Goal: Find contact information: Find contact information

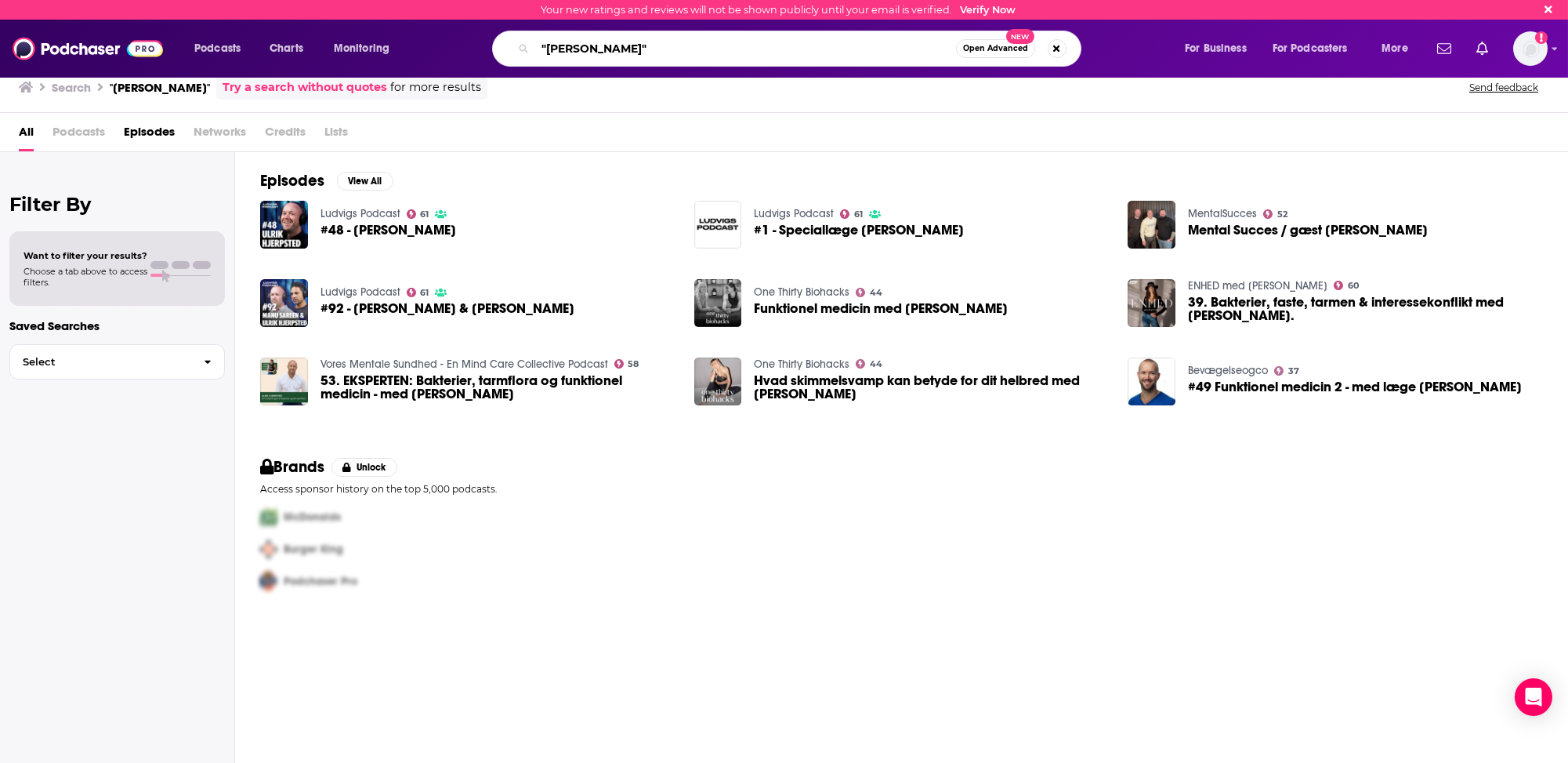
click at [567, 50] on input ""[PERSON_NAME]"" at bounding box center [745, 48] width 421 height 25
type input "the extramilest"
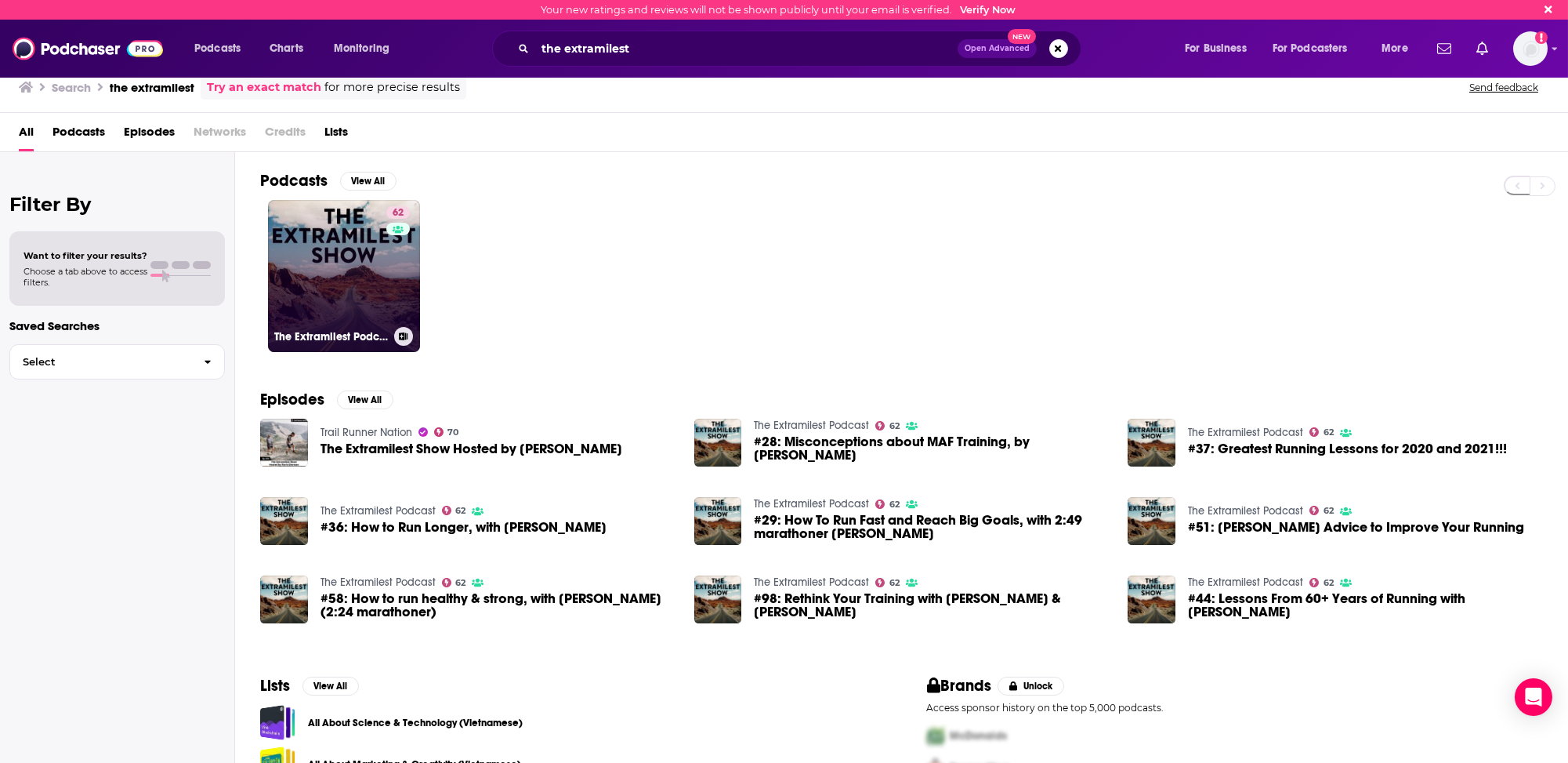
click at [312, 308] on link "62 The Extramilest Podcast" at bounding box center [343, 275] width 152 height 152
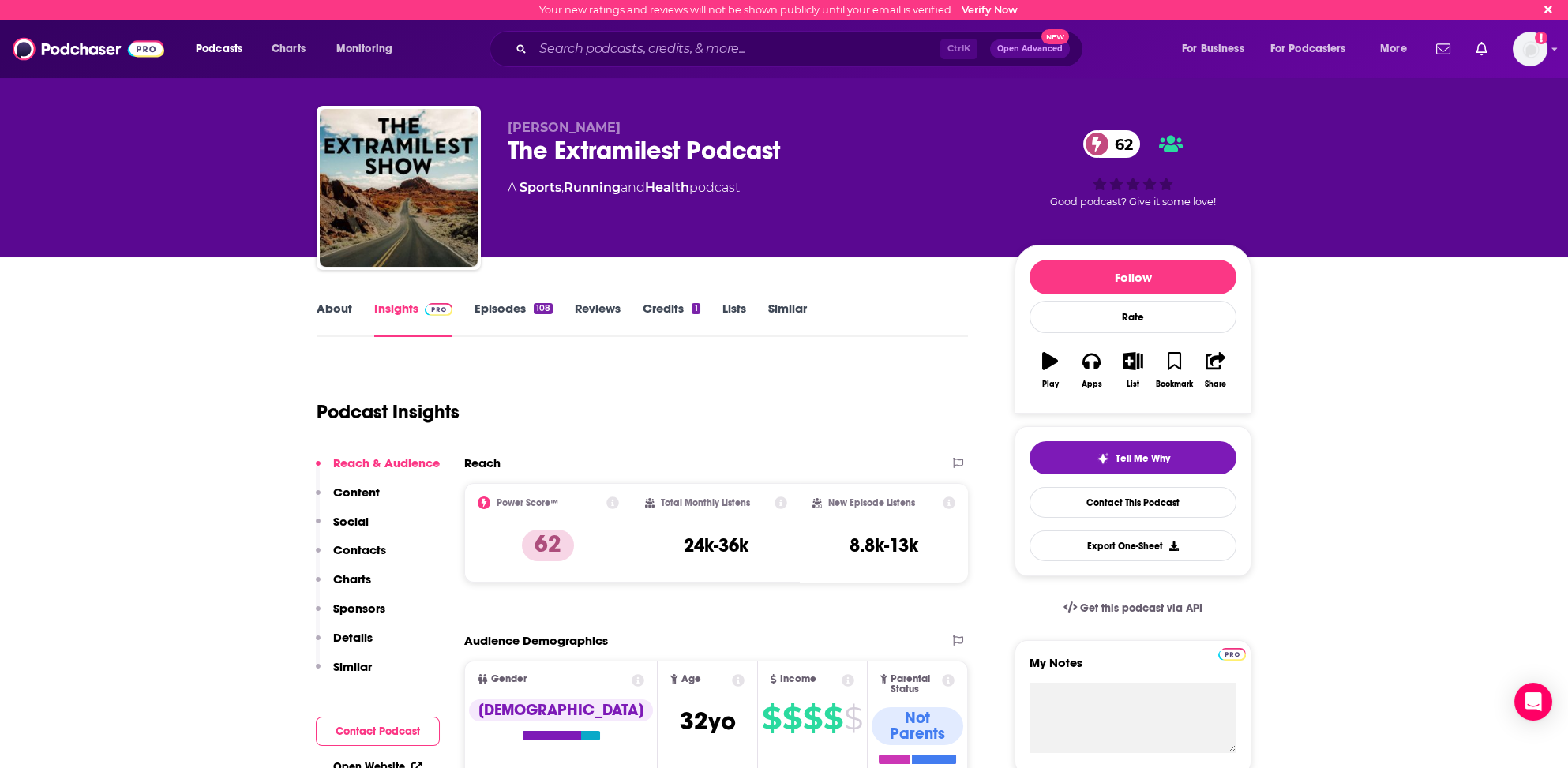
click at [332, 307] on link "About" at bounding box center [334, 319] width 35 height 36
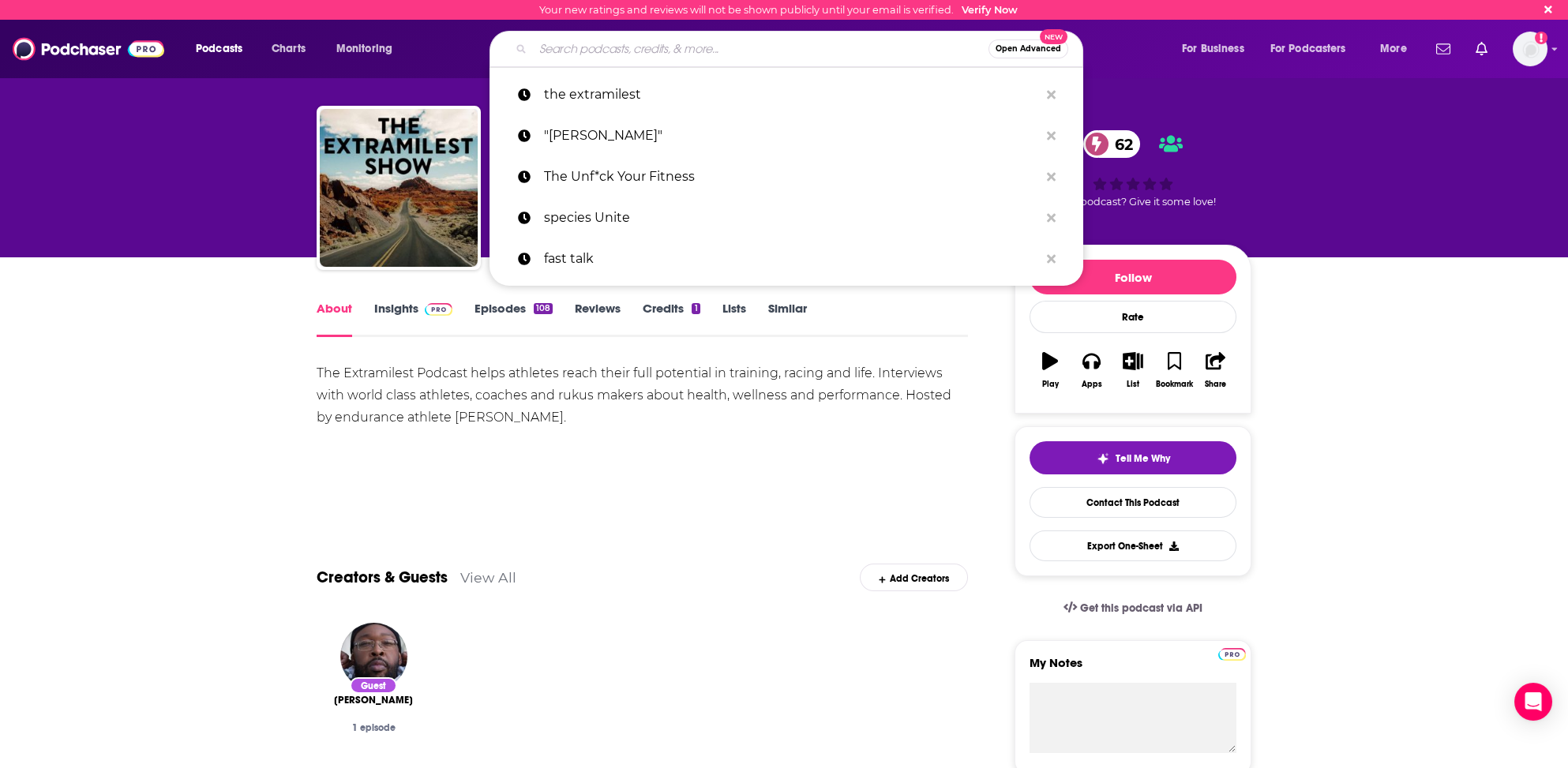
click at [600, 56] on input "Search podcasts, credits, & more..." at bounding box center [760, 48] width 455 height 25
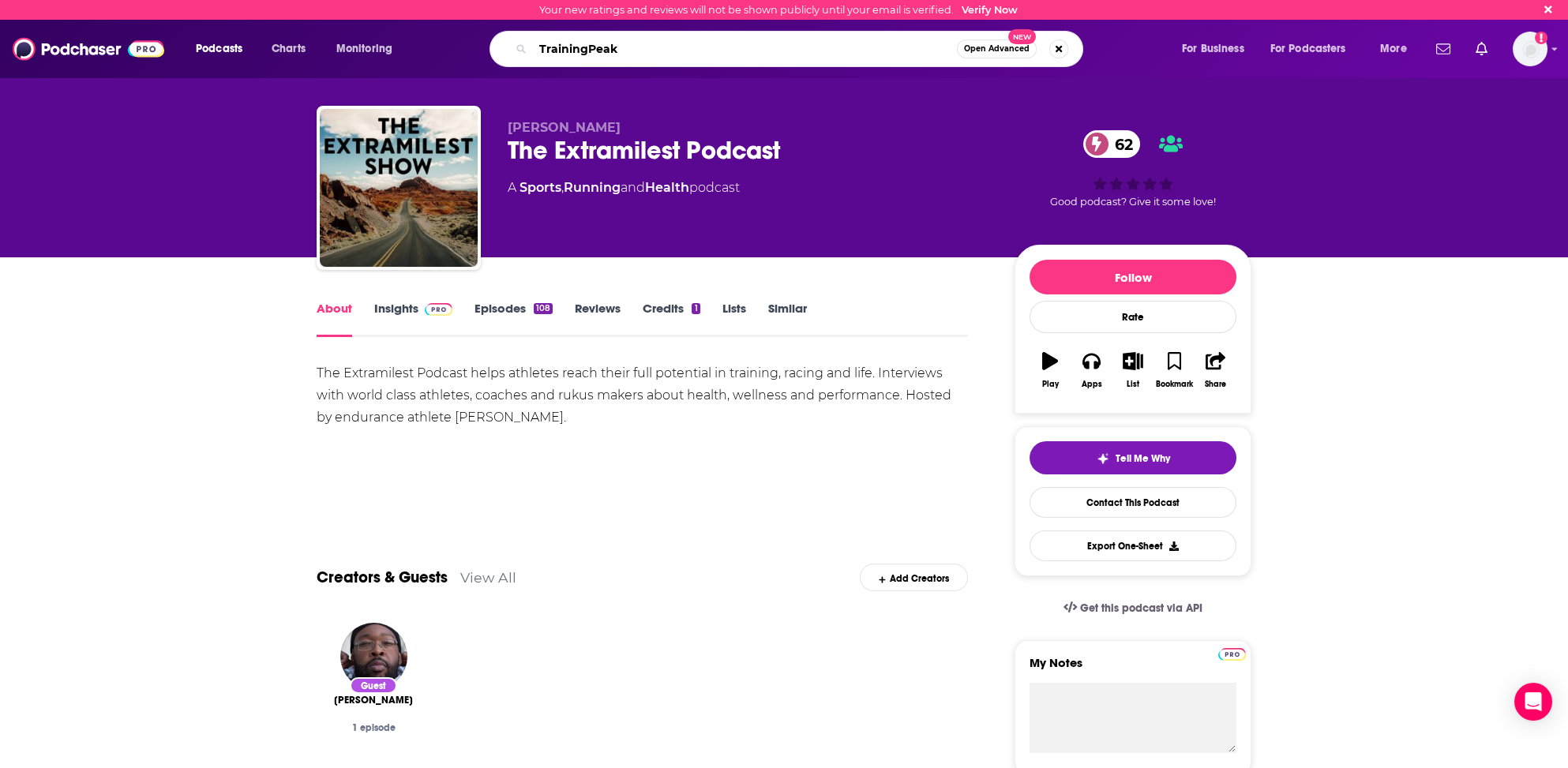
type input "TrainingPeaks"
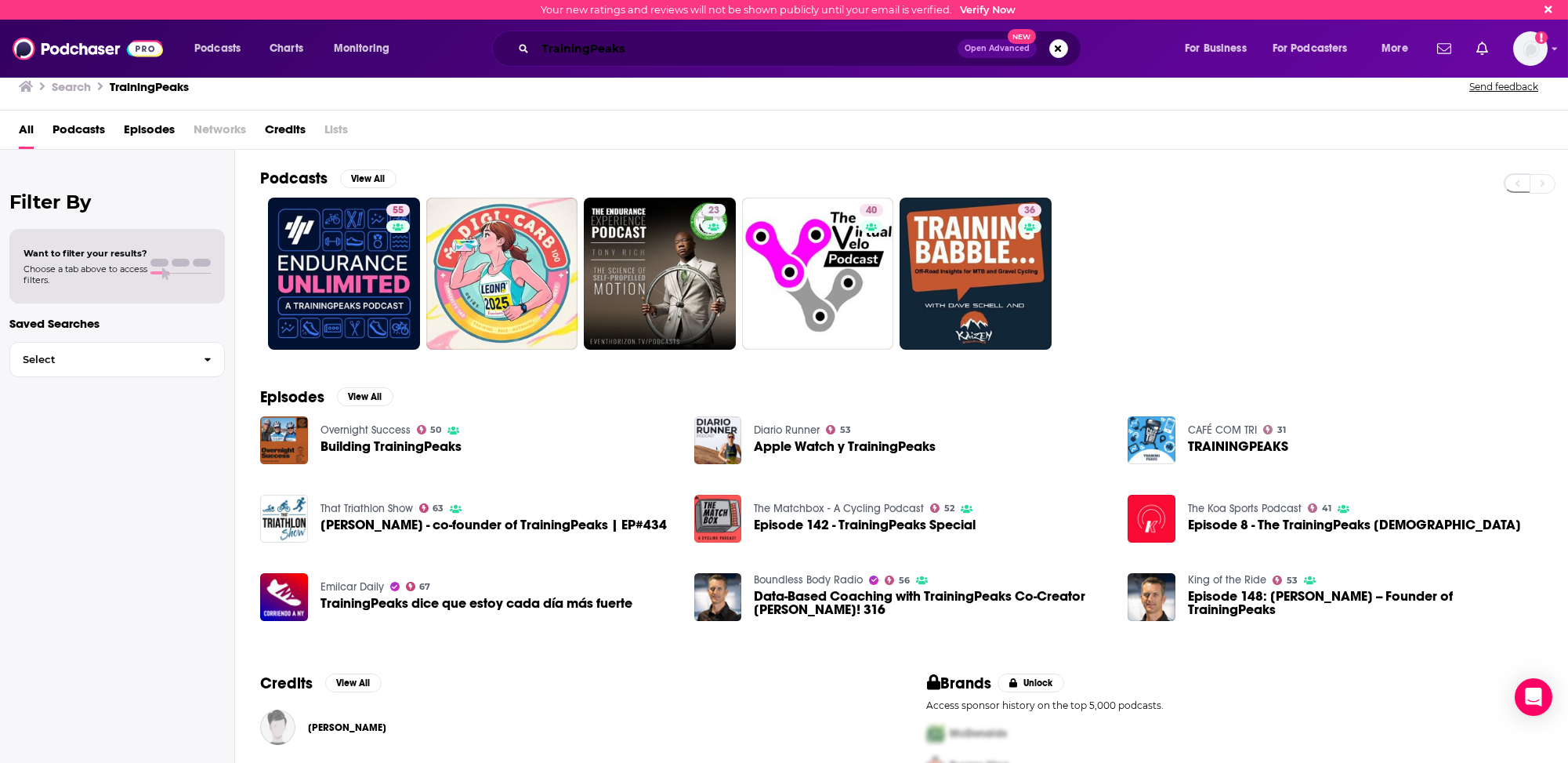
click at [588, 50] on input "TrainingPeaks" at bounding box center [746, 48] width 423 height 25
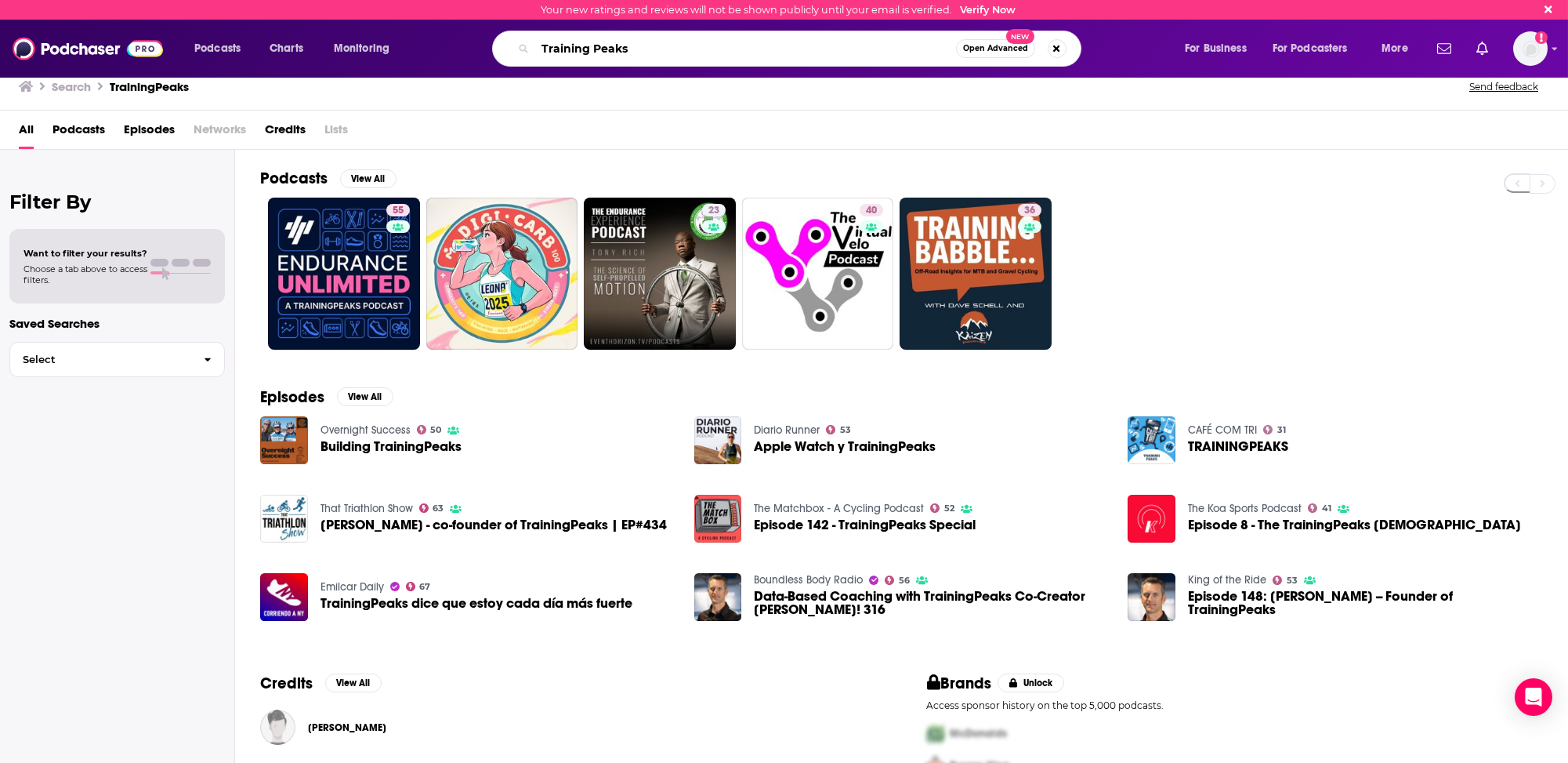
type input "Training Peaks"
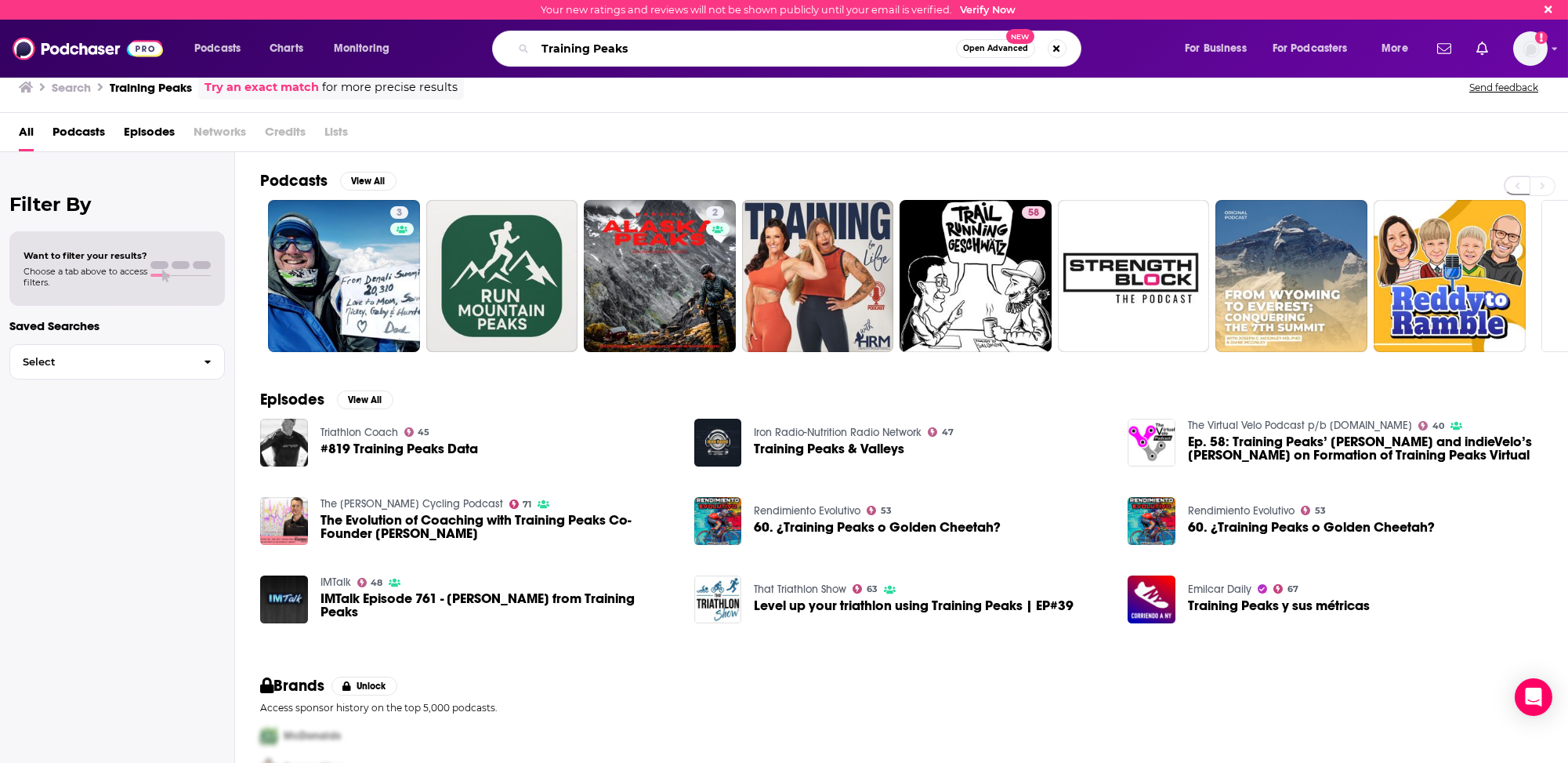
click at [594, 50] on input "Training Peaks" at bounding box center [745, 48] width 421 height 25
click at [595, 49] on input "Training Peaks" at bounding box center [745, 48] width 421 height 25
click at [596, 49] on input "Training Peaks" at bounding box center [745, 48] width 421 height 25
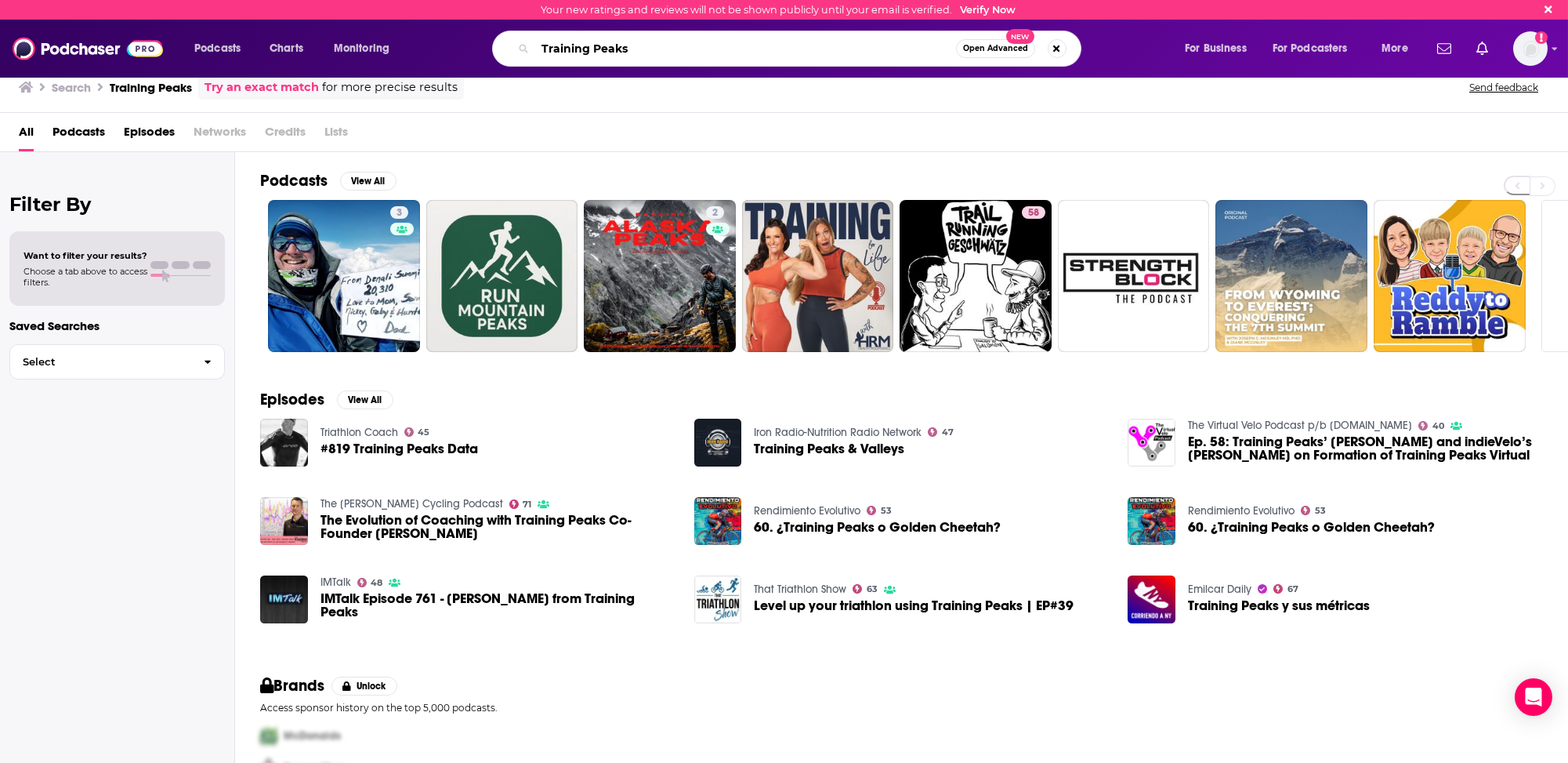
click at [596, 49] on input "Training Peaks" at bounding box center [745, 48] width 421 height 25
type input "integrative medicine"
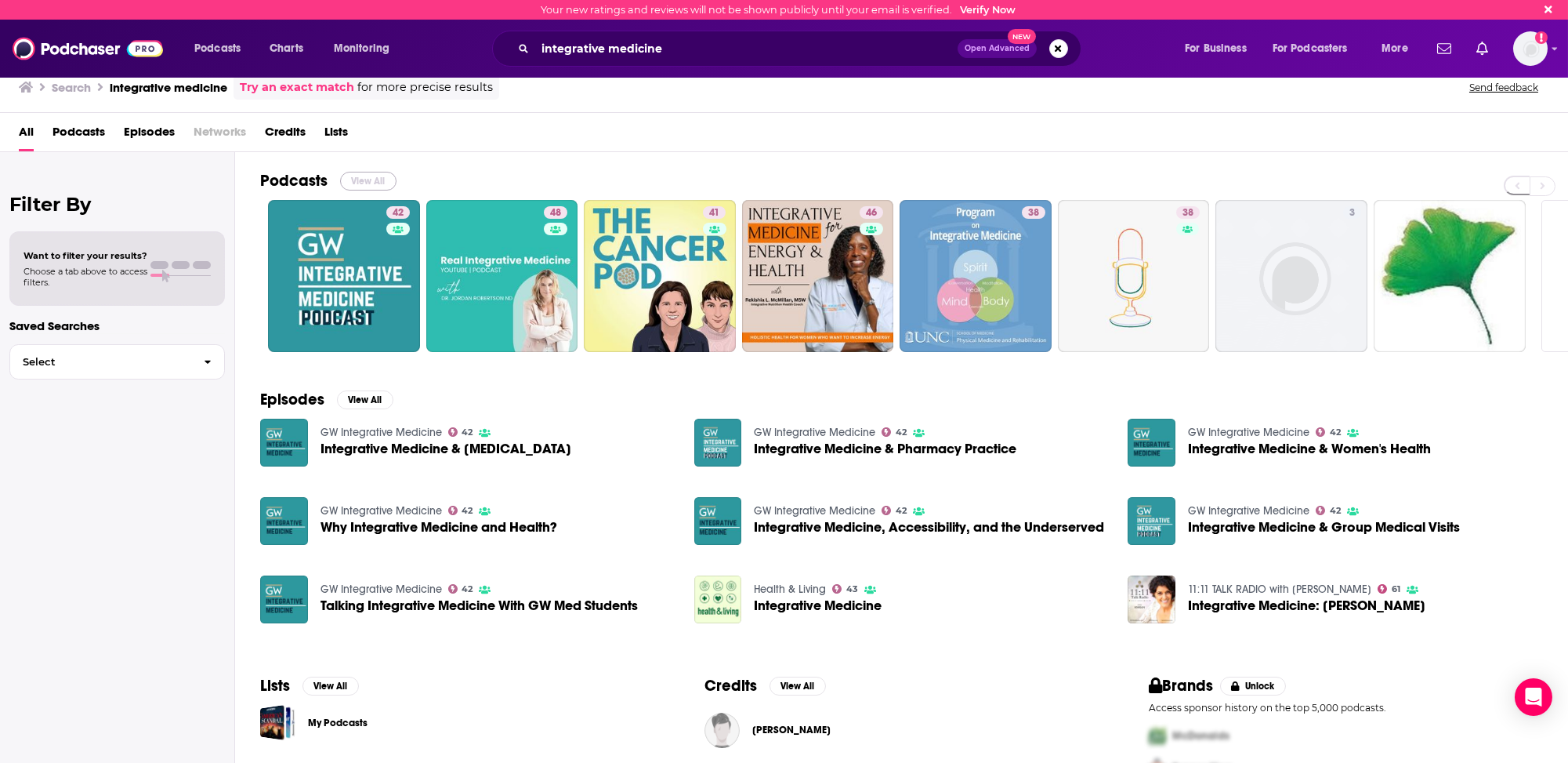
click at [358, 176] on button "View All" at bounding box center [368, 181] width 57 height 19
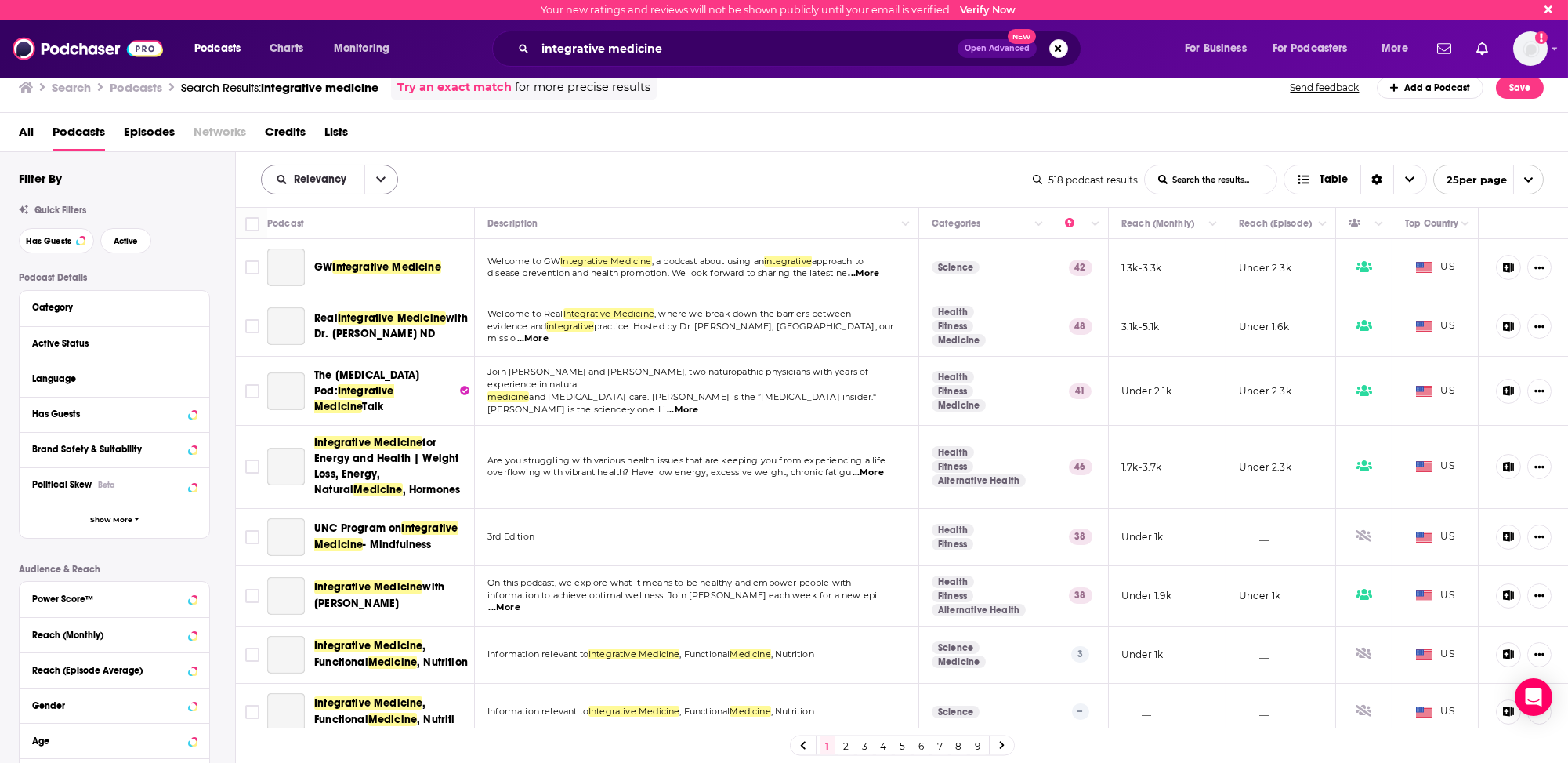
click at [322, 175] on span "Relevancy" at bounding box center [322, 179] width 58 height 11
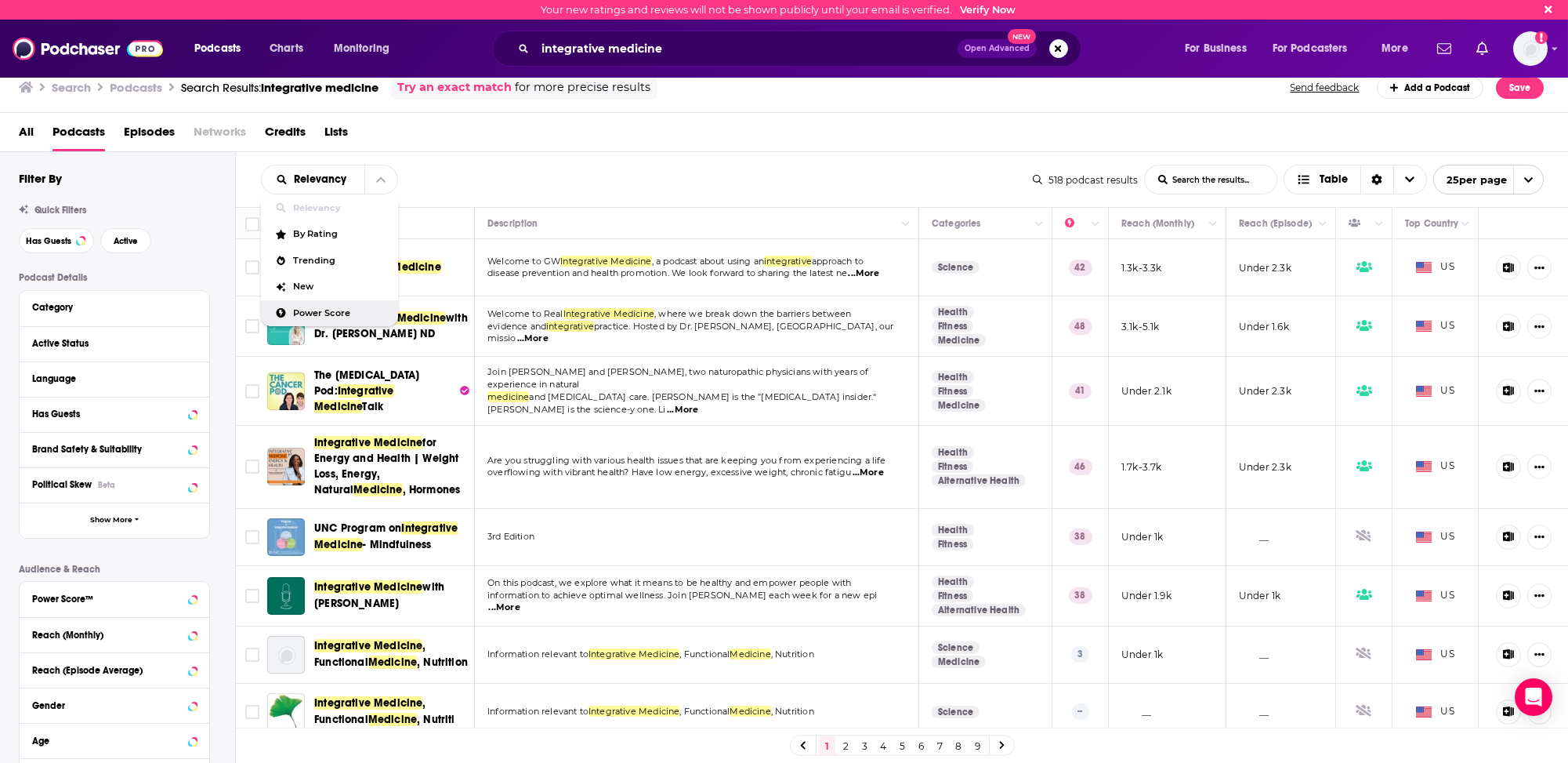
click at [305, 311] on span "Power Score" at bounding box center [339, 313] width 92 height 9
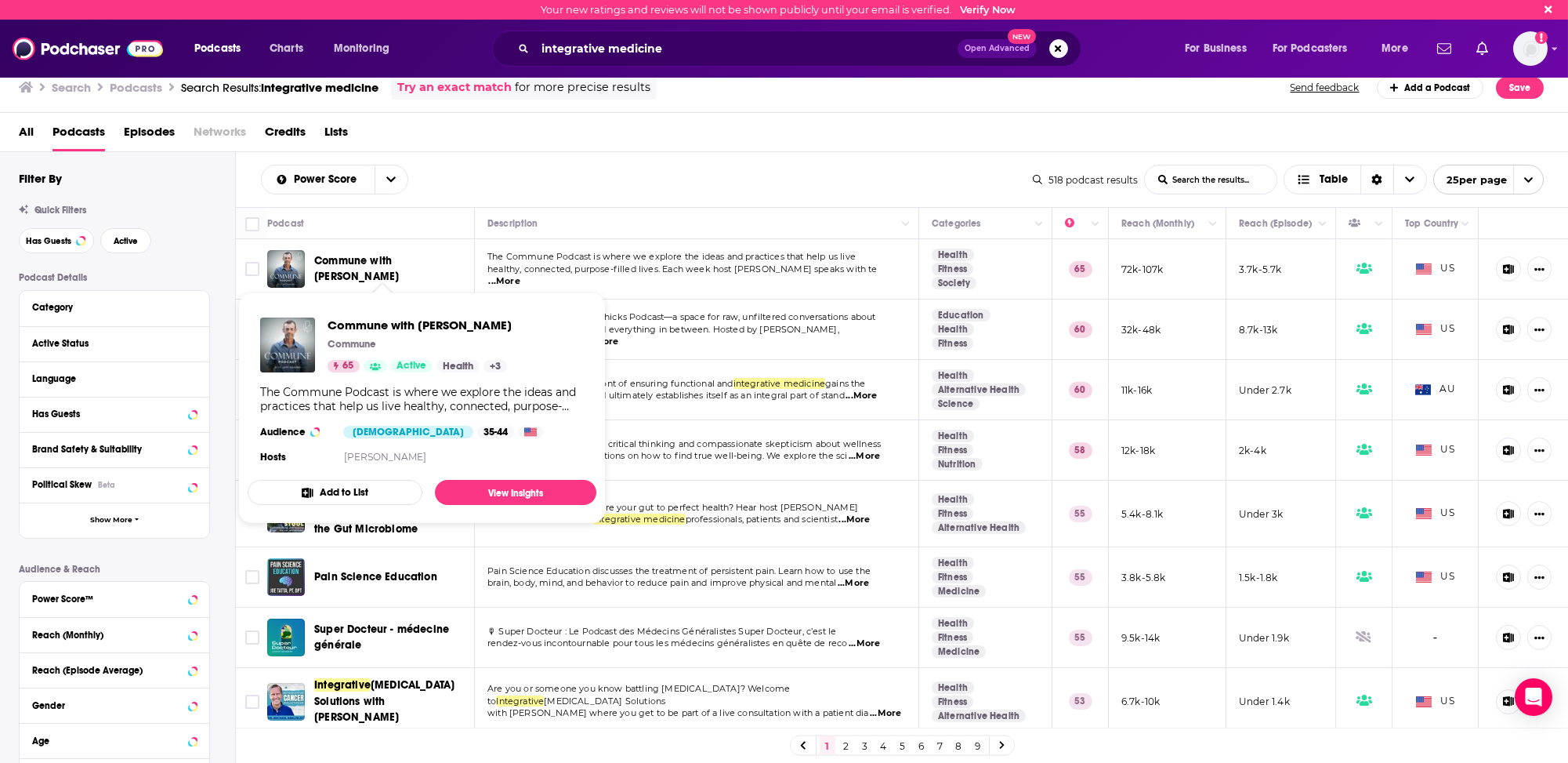
click at [336, 265] on span "Commune with [PERSON_NAME]" at bounding box center [356, 269] width 84 height 29
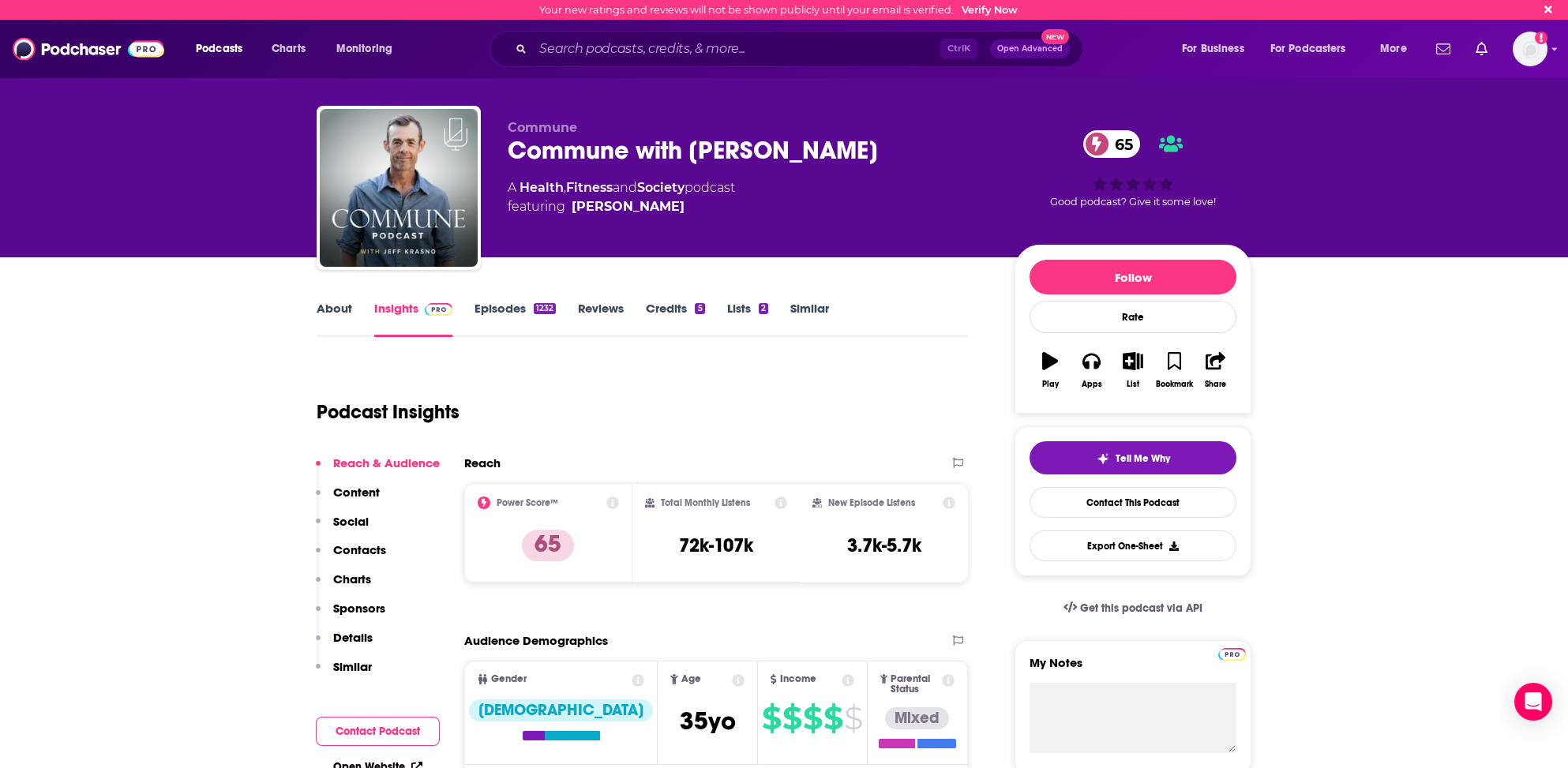
click at [361, 545] on p "Contacts" at bounding box center [360, 550] width 53 height 15
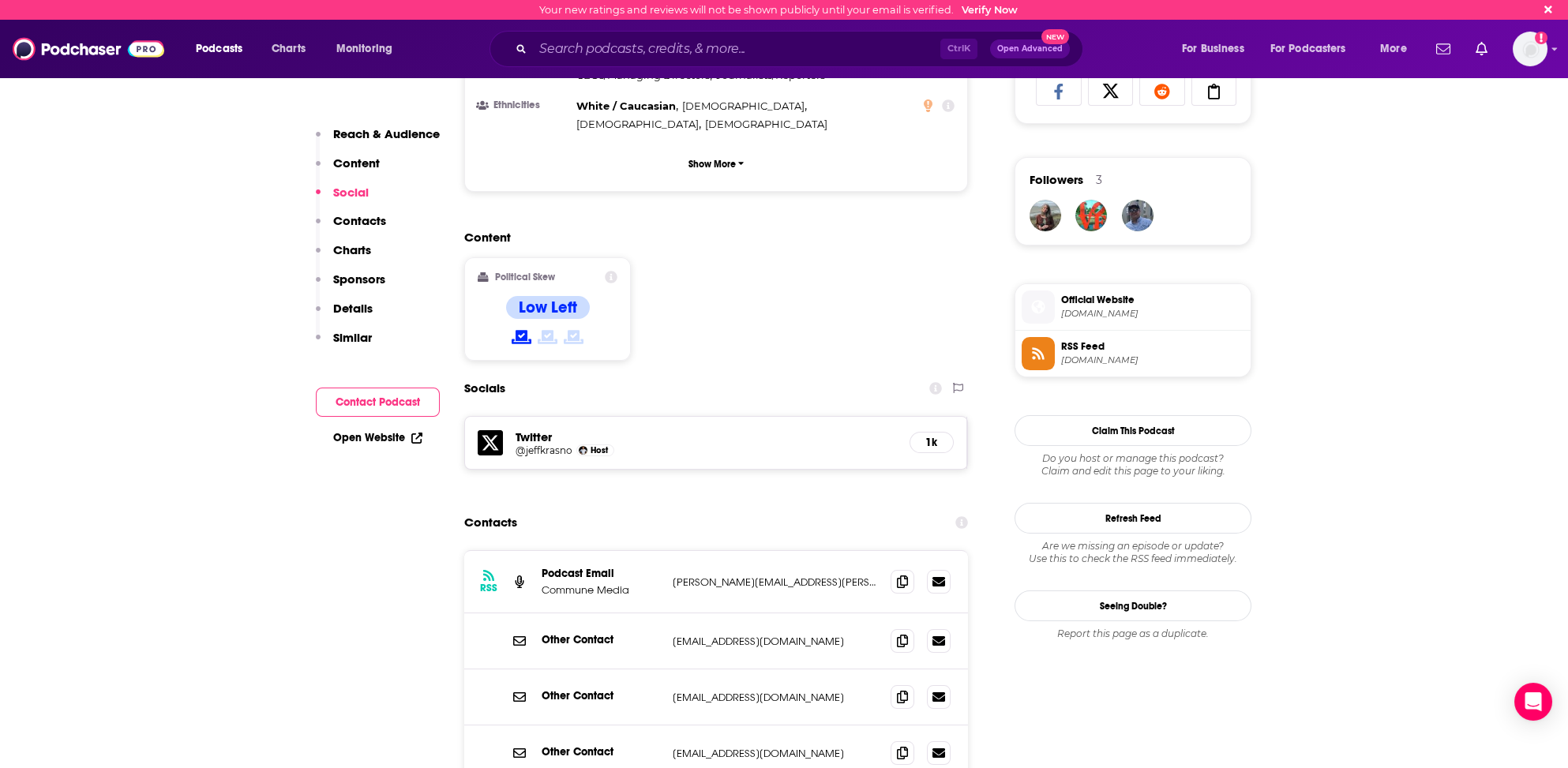
scroll to position [1043, 0]
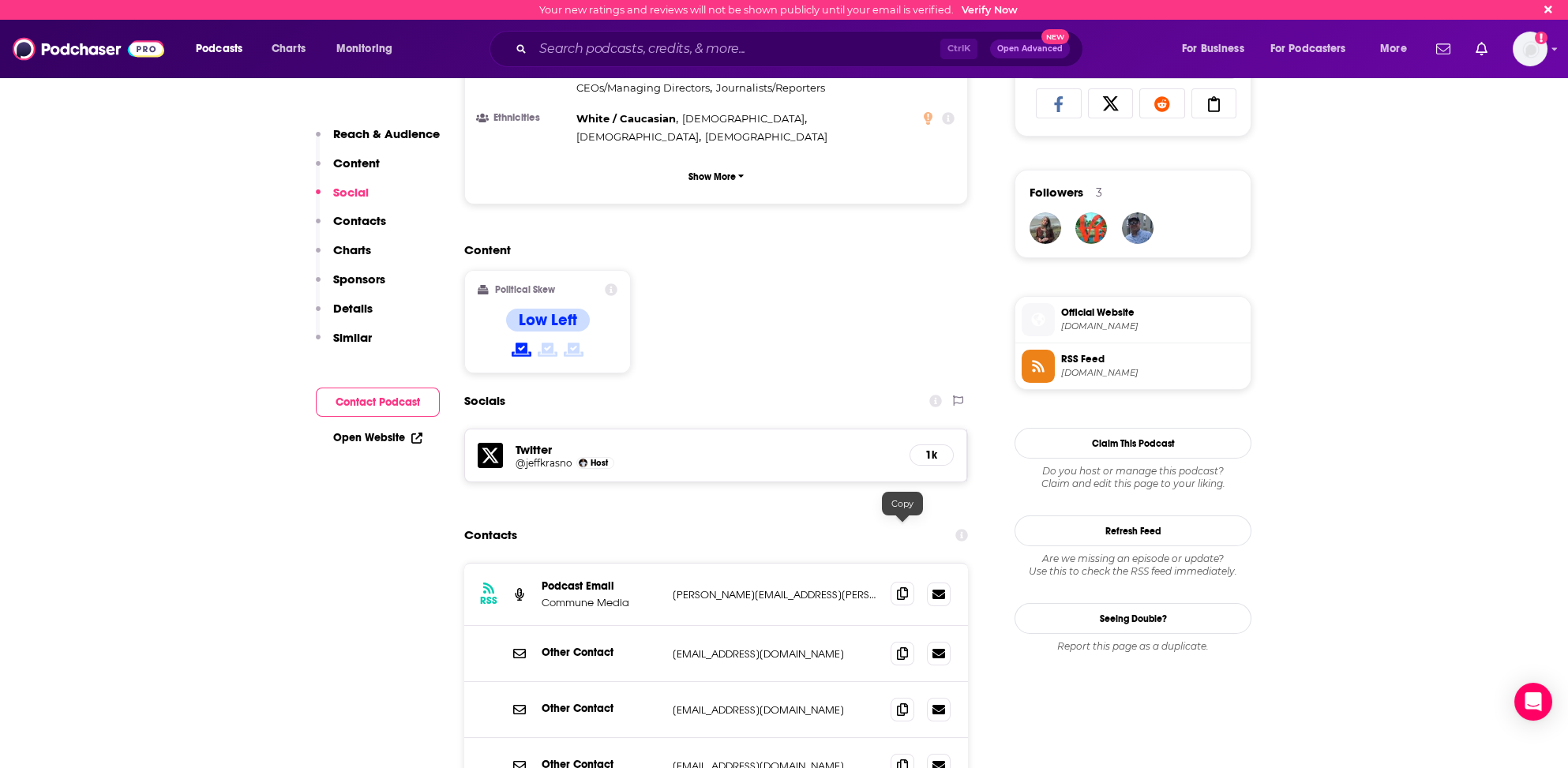
click at [894, 582] on span at bounding box center [903, 593] width 24 height 24
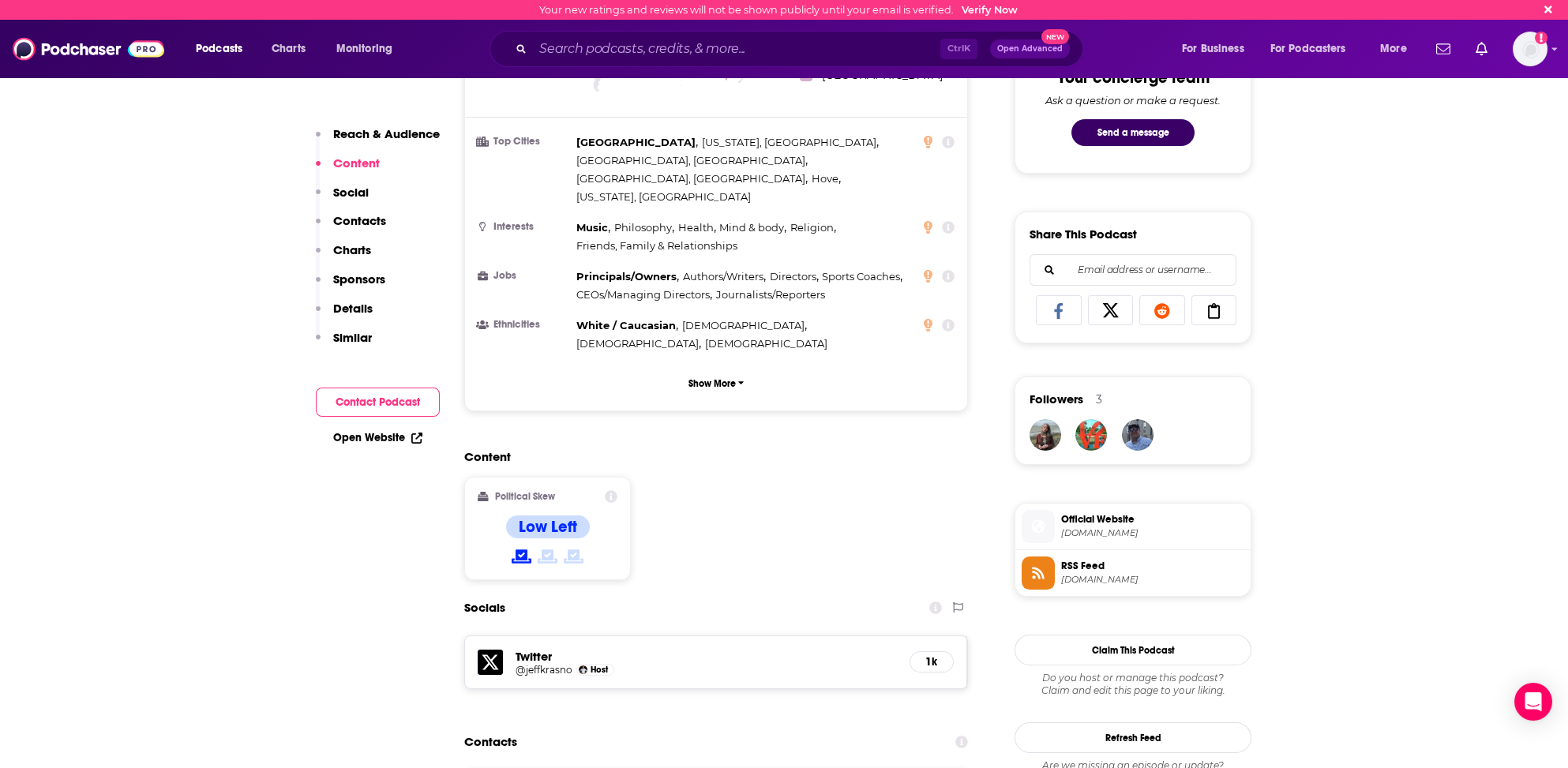
scroll to position [806, 0]
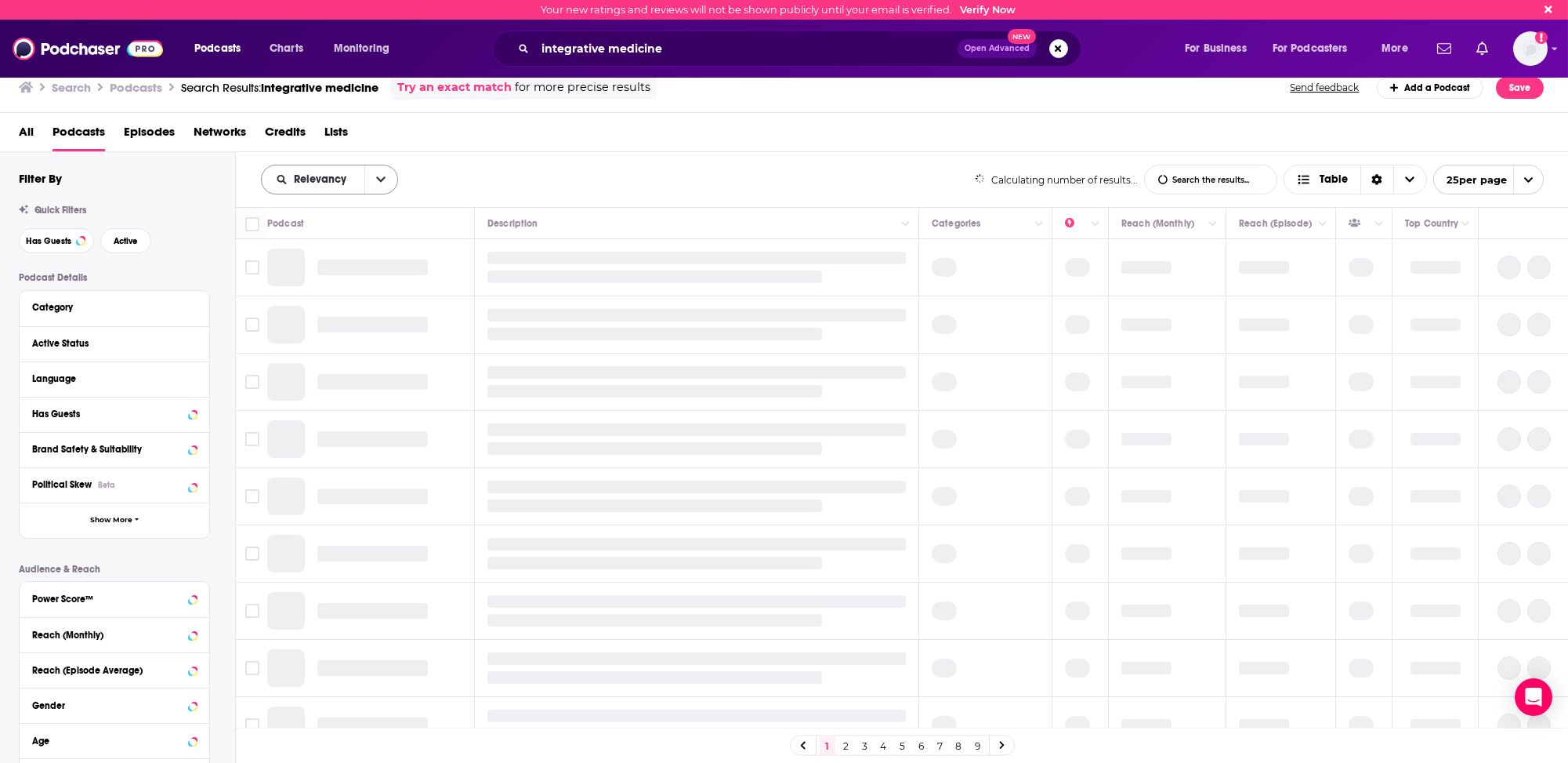
click at [316, 177] on span "Relevancy" at bounding box center [322, 179] width 58 height 11
click at [305, 310] on span "Power Score" at bounding box center [339, 313] width 92 height 9
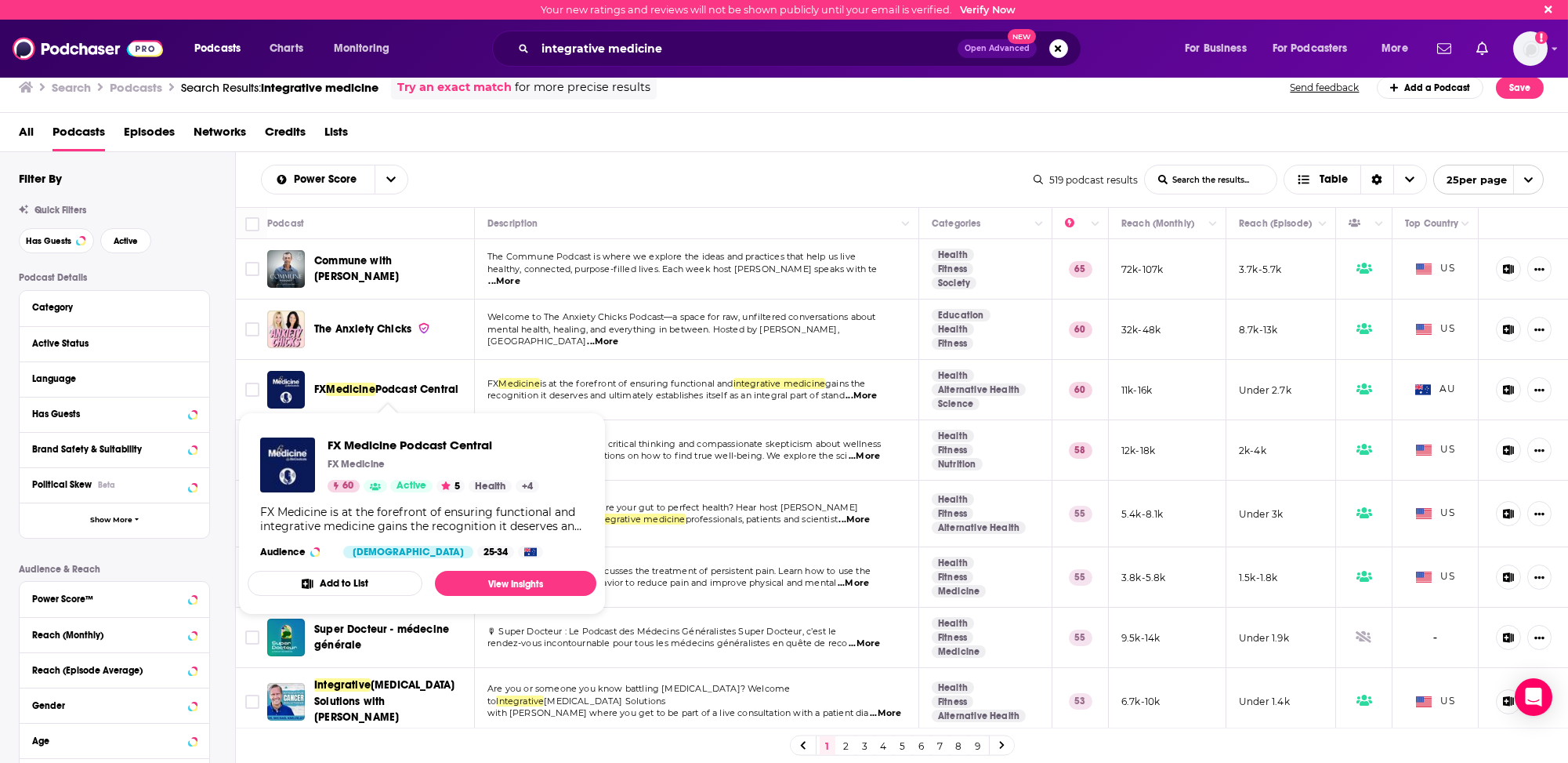
click at [360, 387] on span "Medicine" at bounding box center [350, 389] width 49 height 13
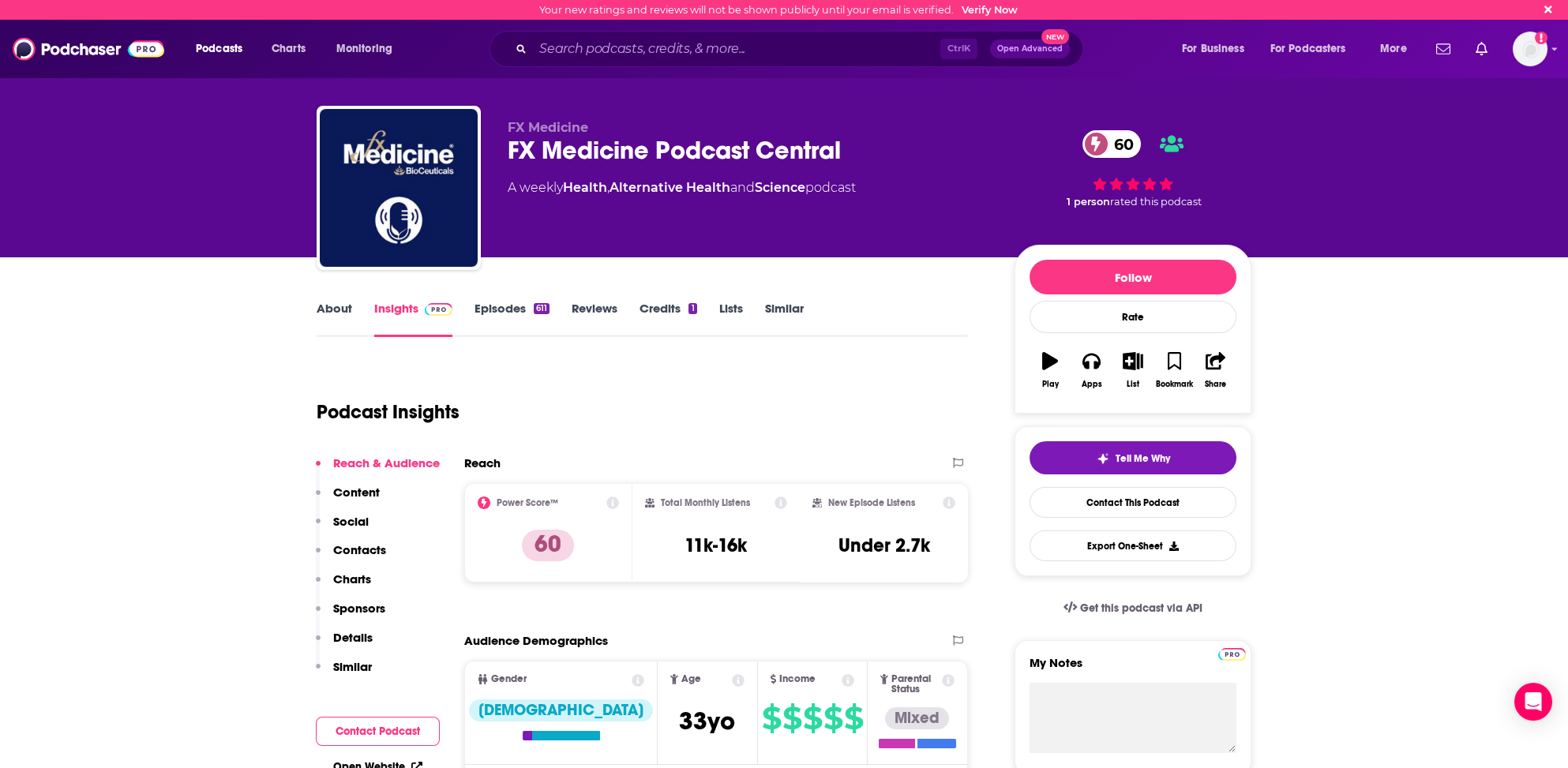
click at [351, 550] on p "Contacts" at bounding box center [360, 550] width 53 height 15
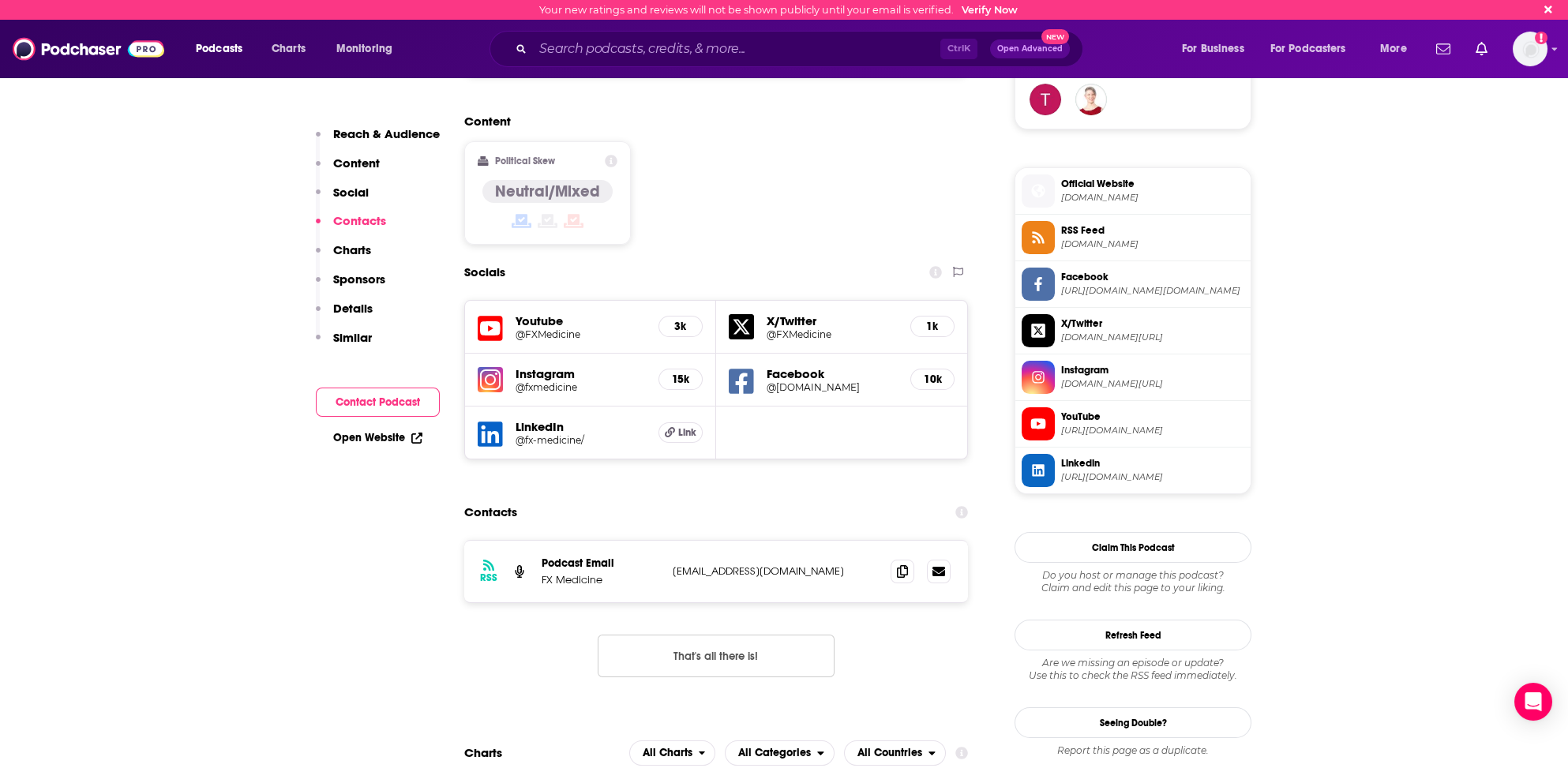
scroll to position [1149, 0]
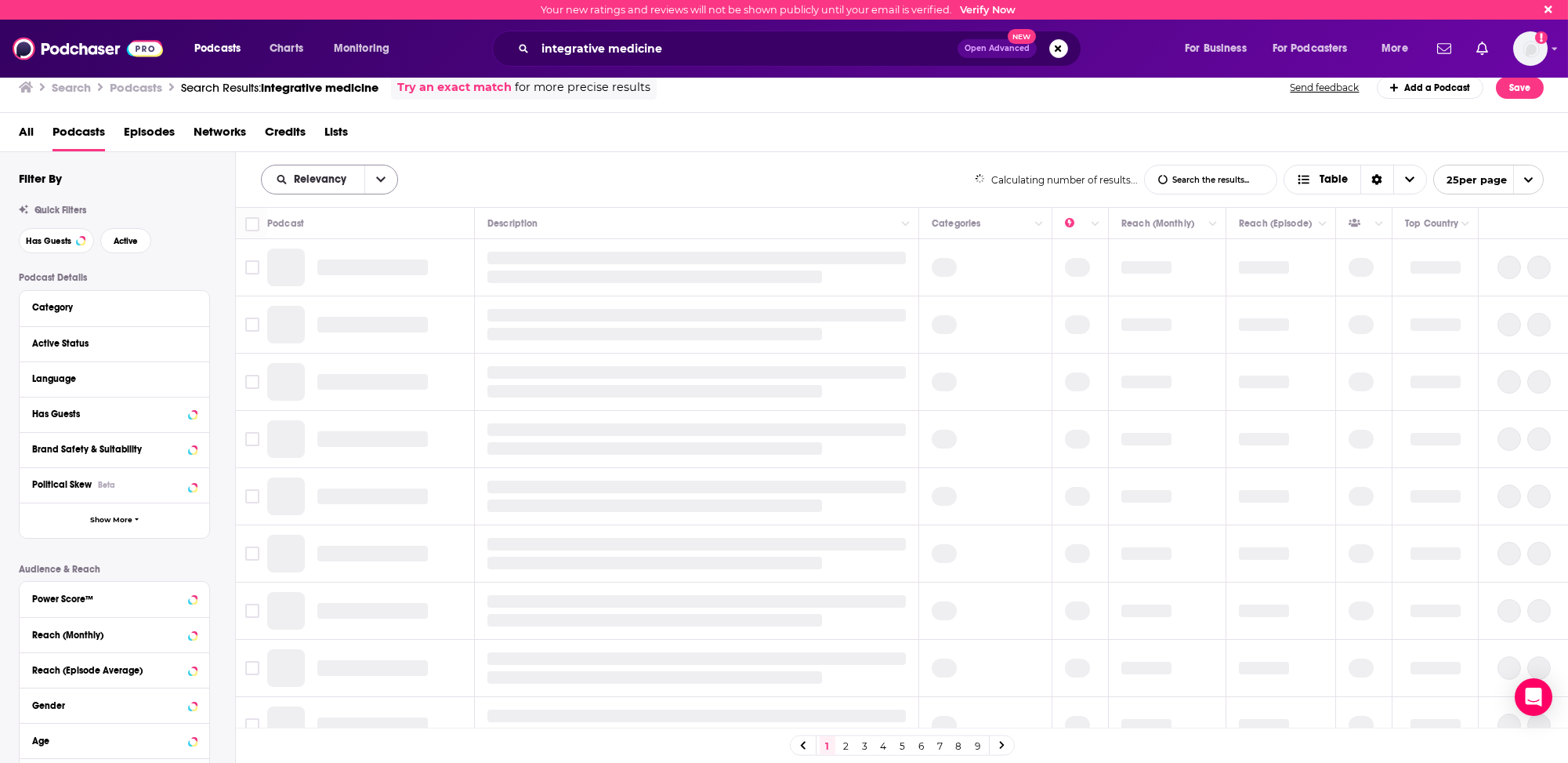
click at [302, 176] on span "Relevancy" at bounding box center [322, 179] width 58 height 11
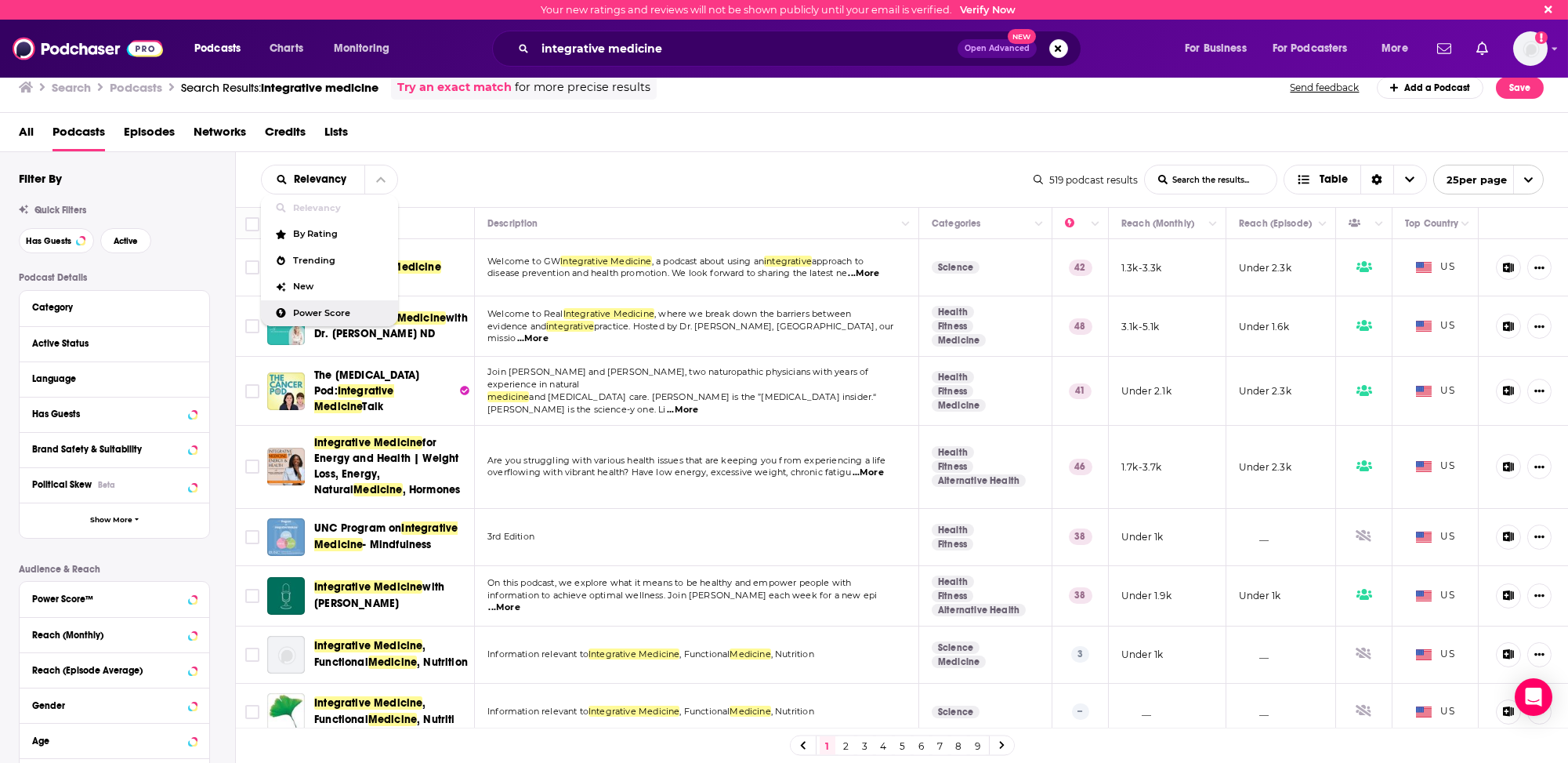
click at [312, 311] on span "Power Score" at bounding box center [339, 313] width 92 height 9
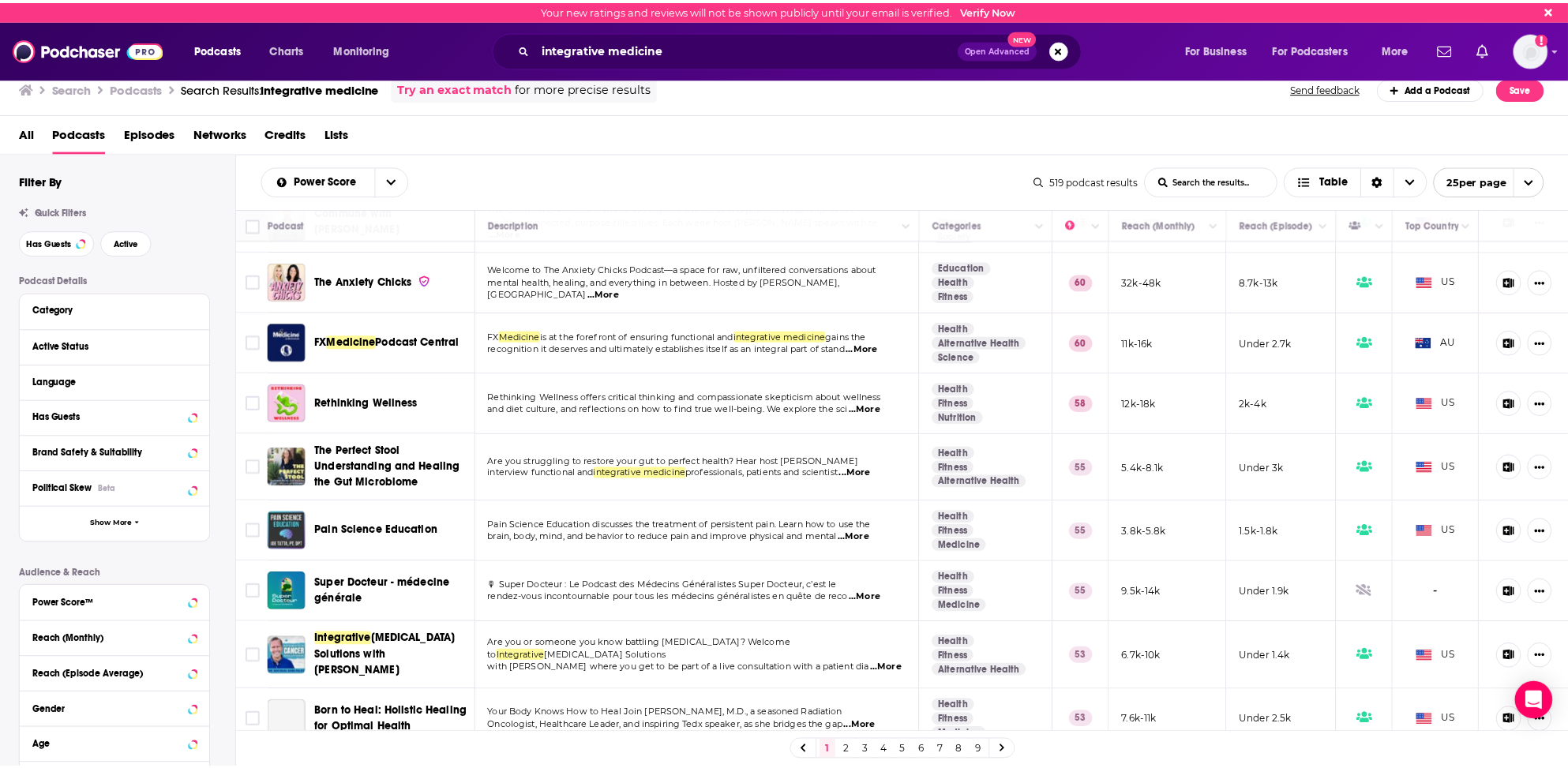
scroll to position [79, 0]
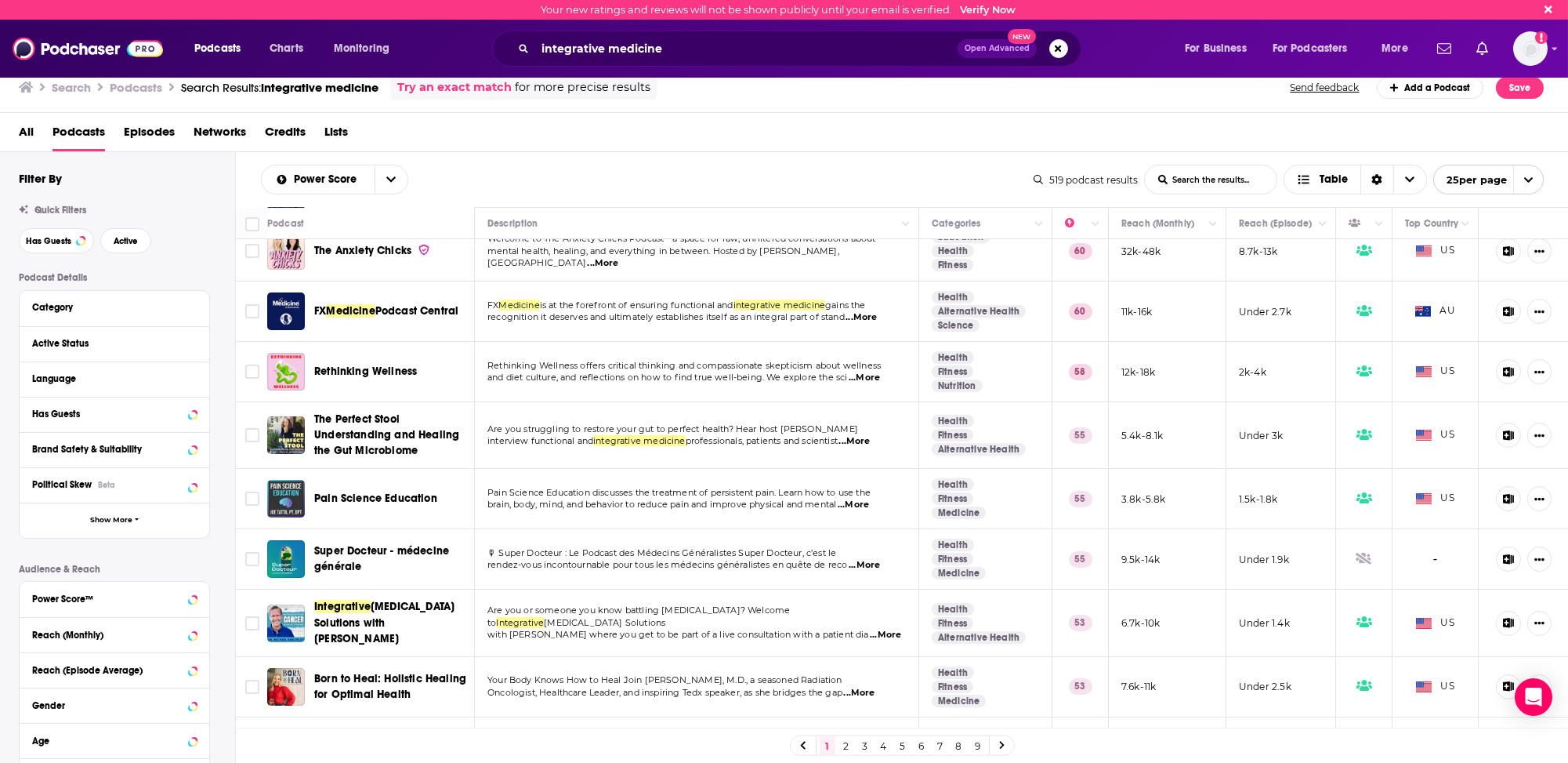
click at [376, 368] on span "Rethinking Wellness" at bounding box center [365, 371] width 103 height 13
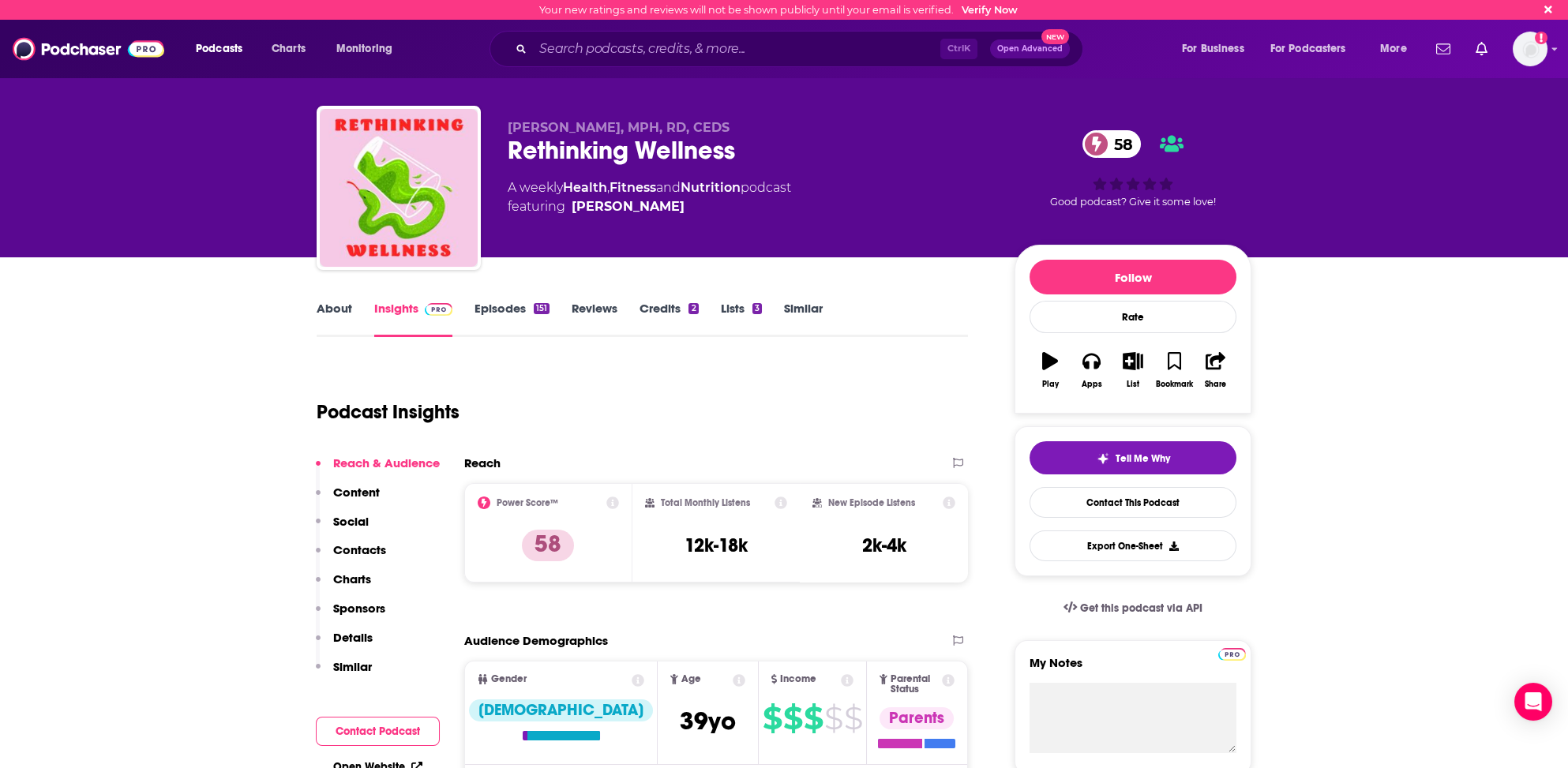
click at [365, 545] on p "Contacts" at bounding box center [360, 550] width 53 height 15
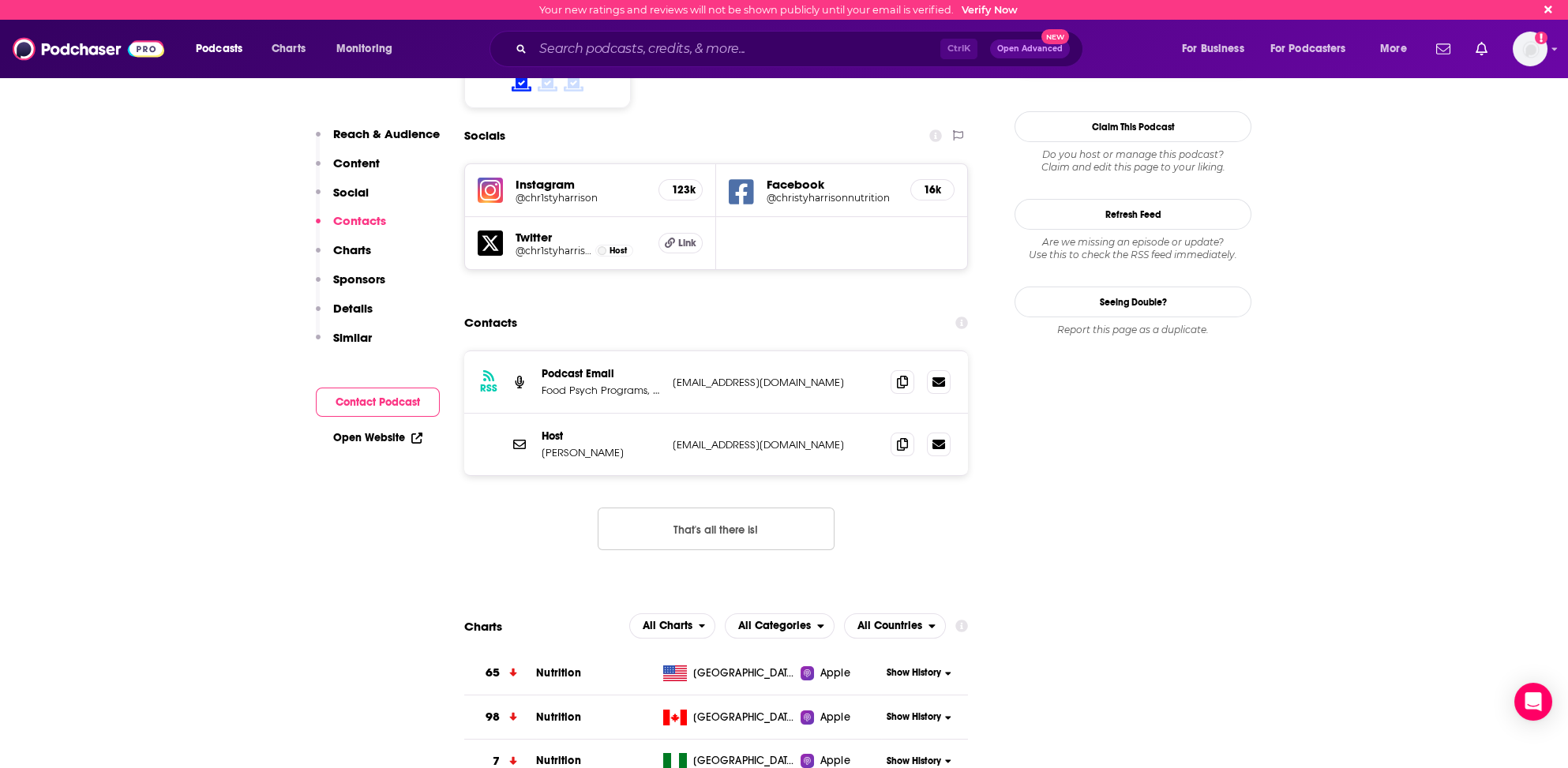
scroll to position [1334, 0]
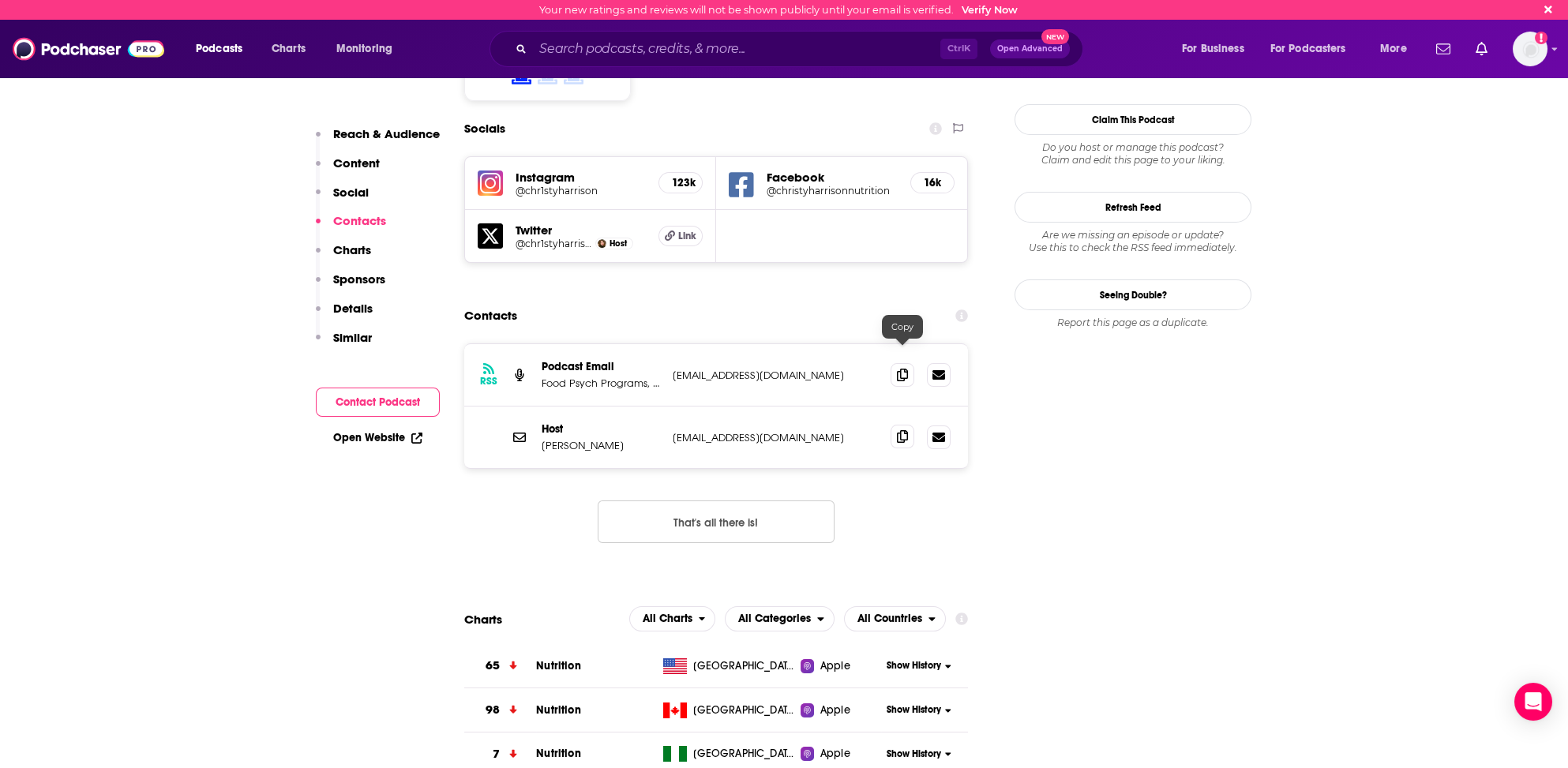
click at [900, 430] on icon at bounding box center [903, 435] width 11 height 12
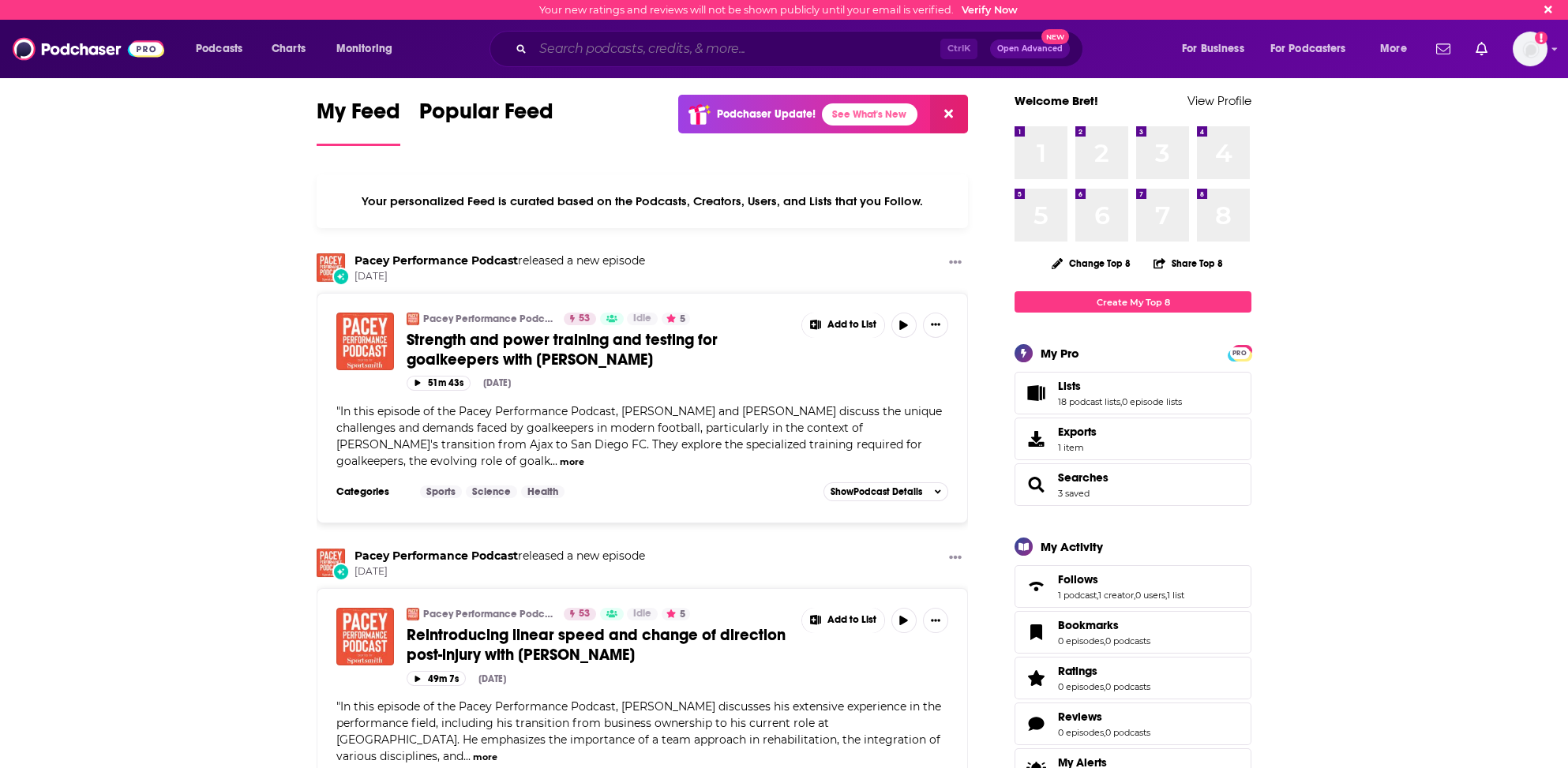
click at [589, 46] on input "Search podcasts, credits, & more..." at bounding box center [737, 48] width 407 height 25
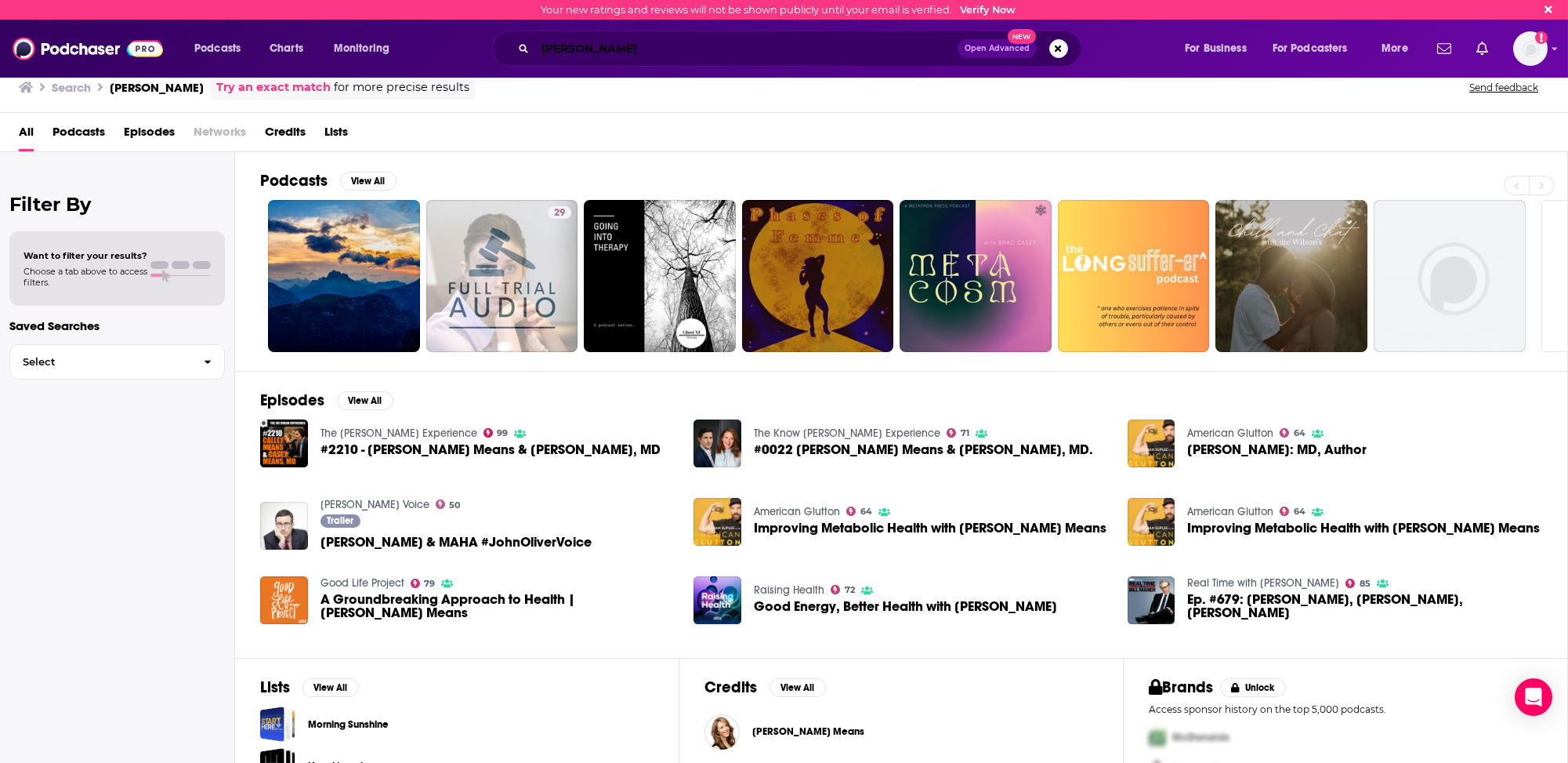
click at [549, 45] on input "Casey Means" at bounding box center [746, 48] width 423 height 25
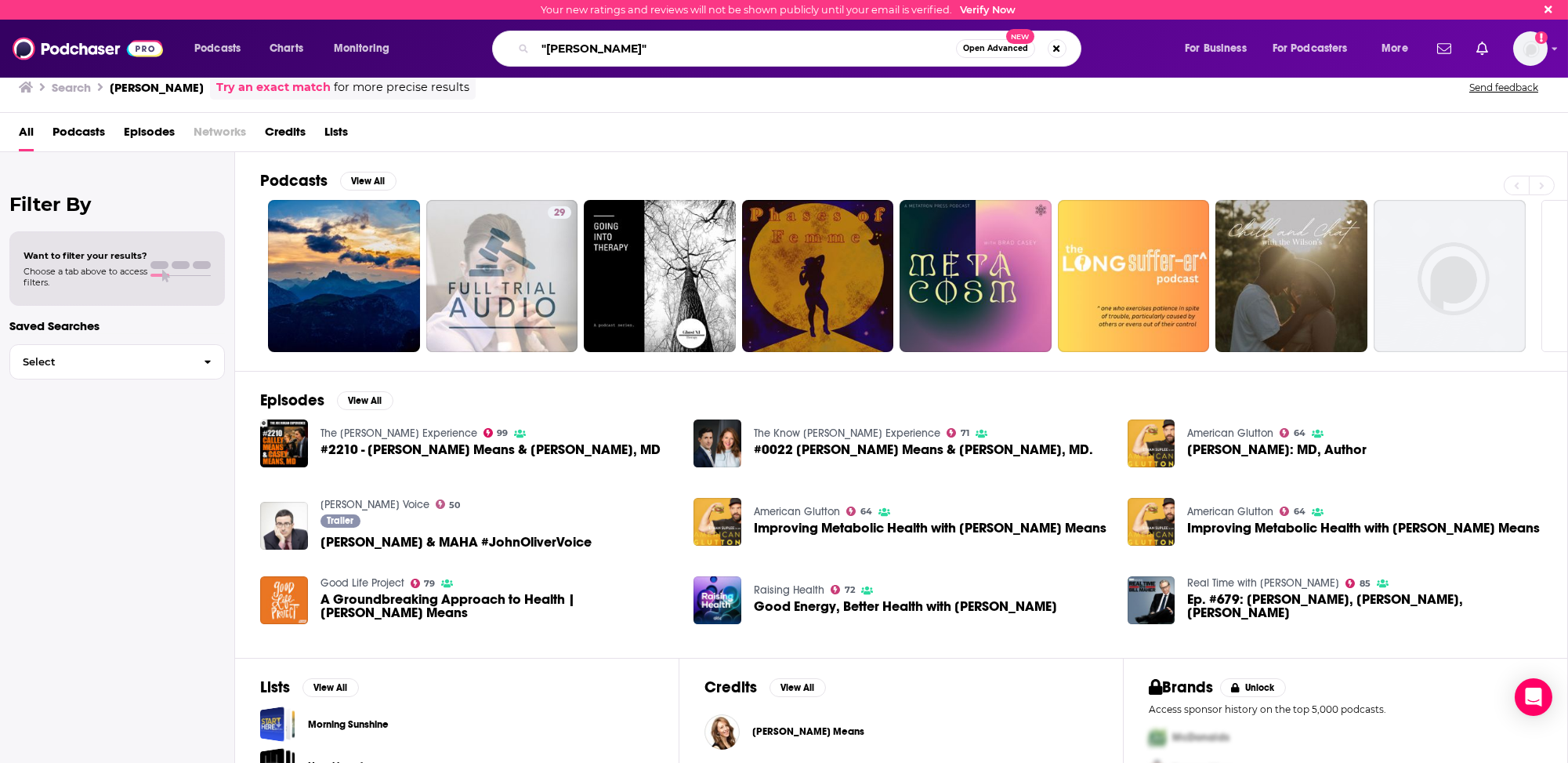
type input ""Casey Means""
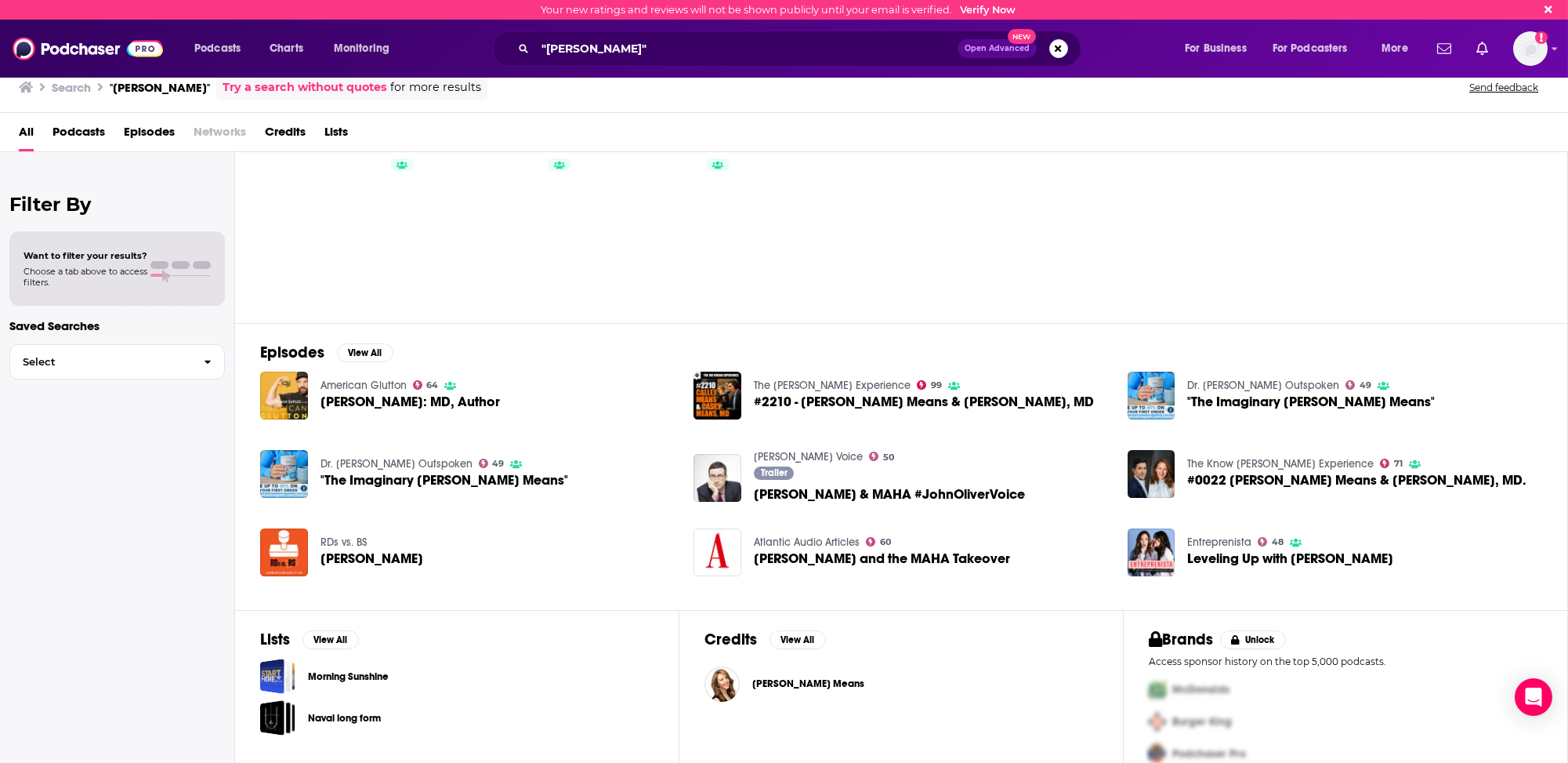
scroll to position [67, 0]
